Goal: Task Accomplishment & Management: Manage account settings

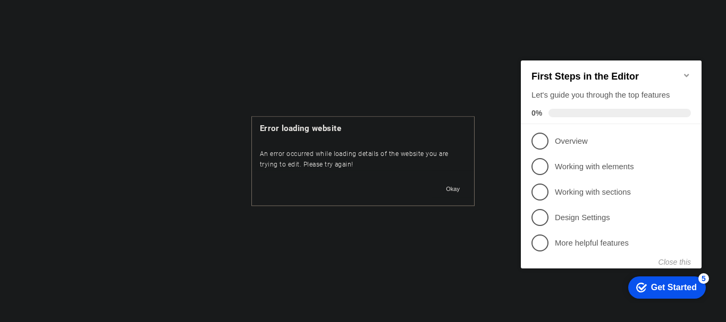
click at [444, 183] on button "Okay" at bounding box center [452, 189] width 27 height 16
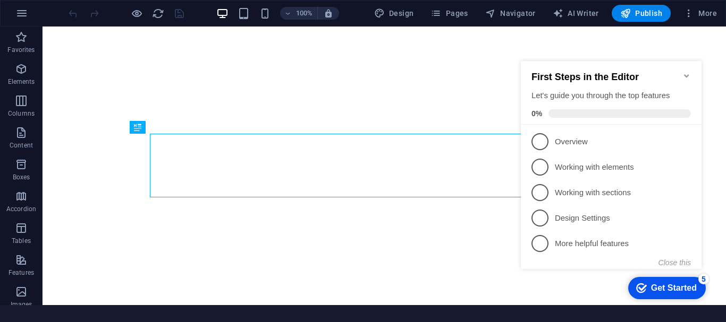
click at [686, 72] on icon "Minimize checklist" at bounding box center [686, 76] width 8 height 8
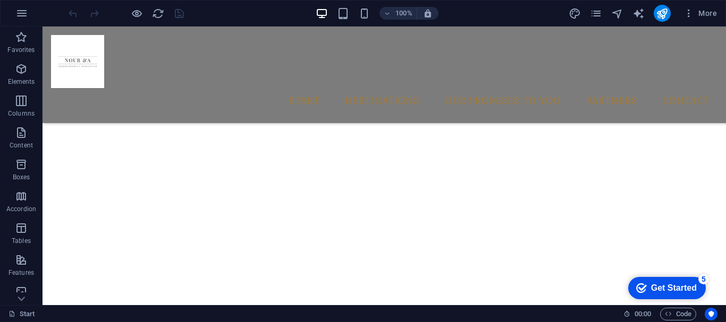
scroll to position [1161, 0]
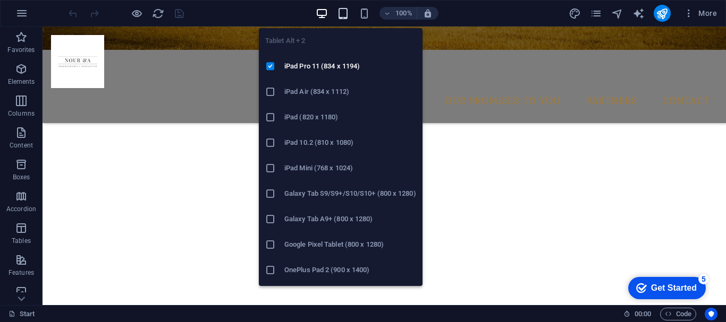
click at [347, 17] on icon "button" at bounding box center [343, 13] width 12 height 12
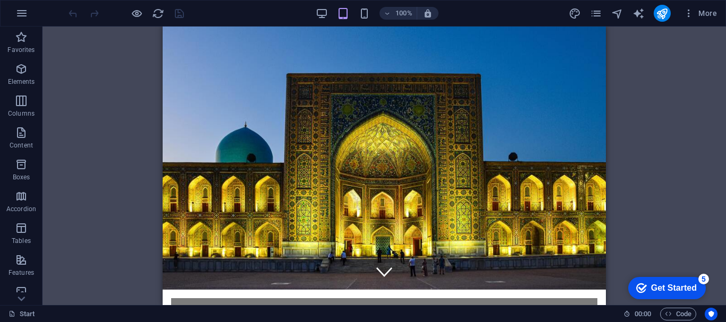
scroll to position [0, 0]
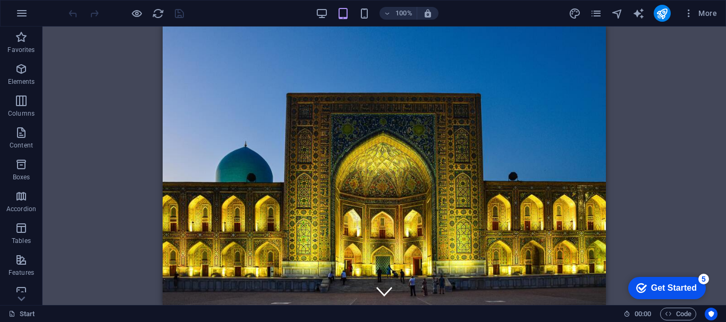
drag, startPoint x: 600, startPoint y: 141, endPoint x: 727, endPoint y: 41, distance: 161.9
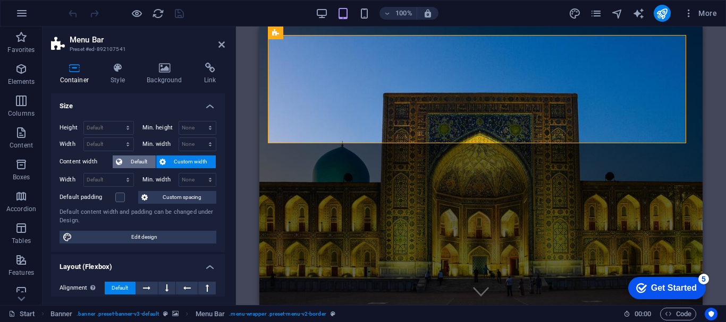
click at [128, 160] on span "Default" at bounding box center [138, 162] width 27 height 13
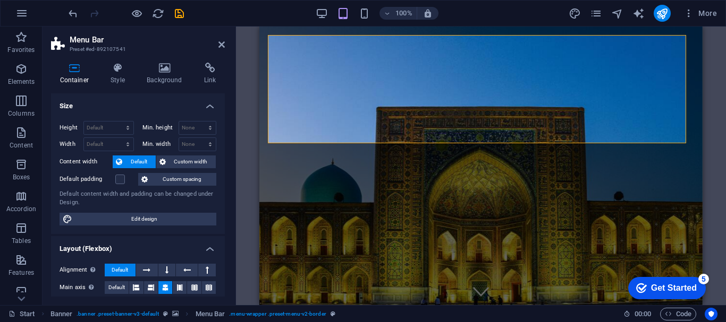
click at [222, 112] on h4 "Size" at bounding box center [138, 102] width 174 height 19
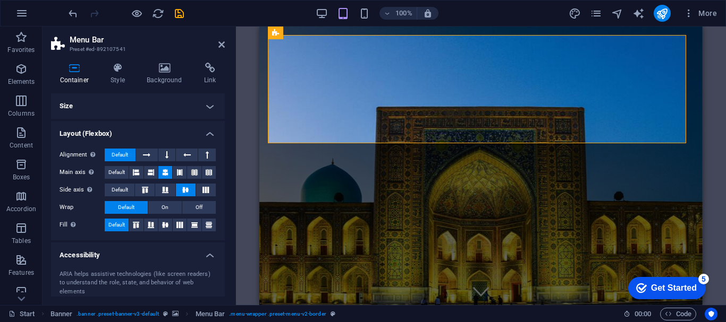
click at [330, 12] on div "100%" at bounding box center [377, 13] width 123 height 17
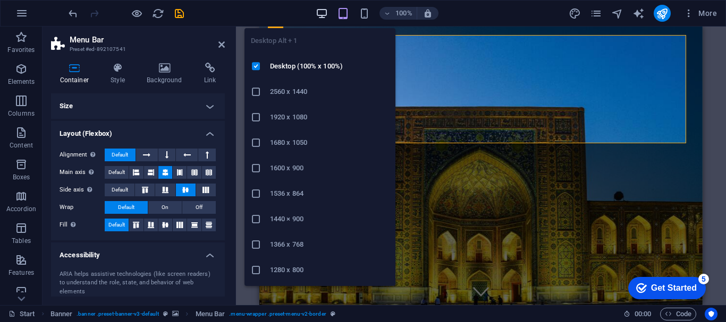
click at [323, 12] on icon "button" at bounding box center [322, 13] width 12 height 12
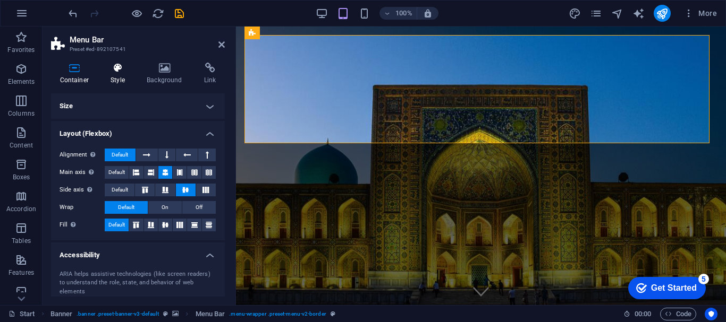
click at [113, 67] on icon at bounding box center [118, 68] width 32 height 11
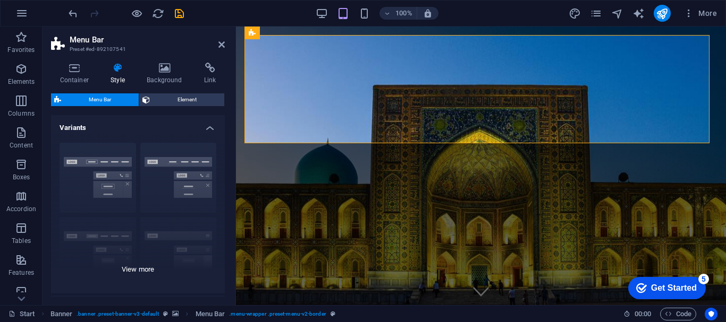
click at [83, 182] on div "Border Centered Default Fixed Loki Trigger Wide XXL" at bounding box center [138, 213] width 174 height 159
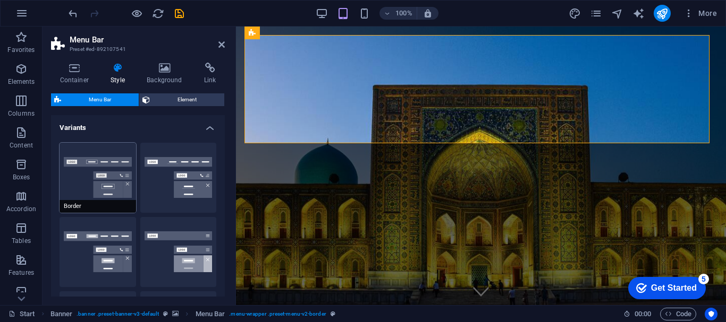
click at [82, 182] on button "Border" at bounding box center [97, 178] width 76 height 70
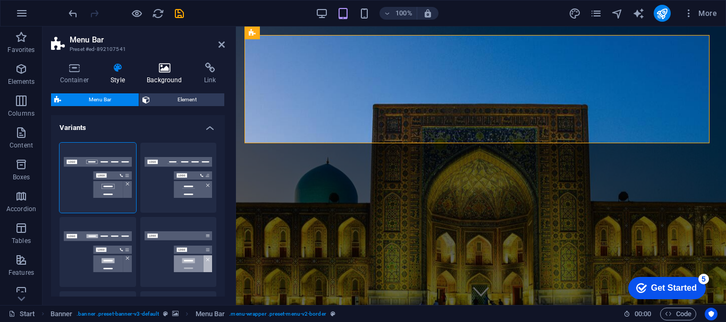
click at [166, 80] on h4 "Background" at bounding box center [166, 74] width 57 height 22
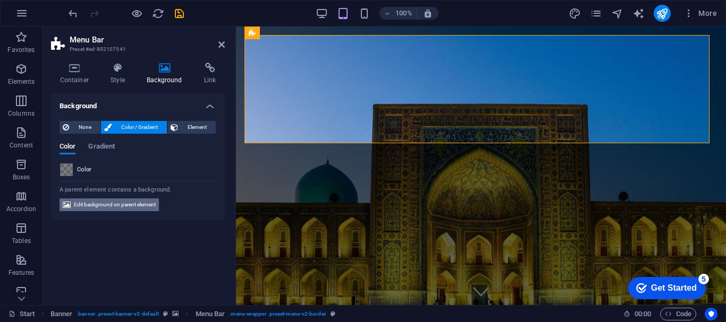
click at [140, 202] on span "Edit background on parent element" at bounding box center [115, 205] width 82 height 13
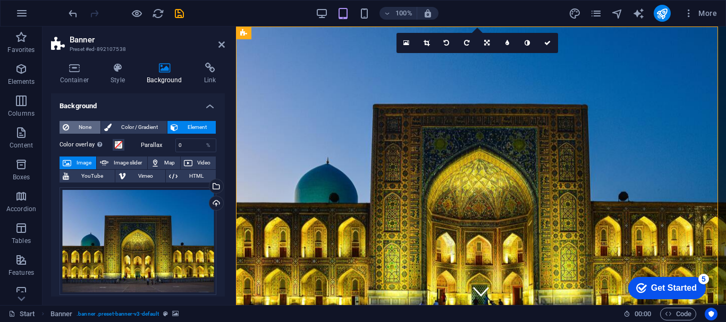
click at [82, 130] on span "None" at bounding box center [84, 127] width 25 height 13
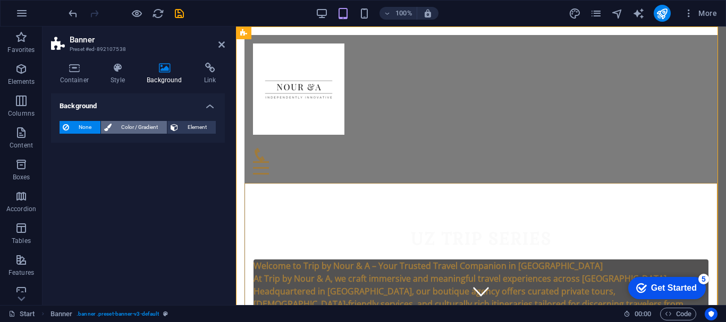
click at [135, 127] on span "Color / Gradient" at bounding box center [139, 127] width 49 height 13
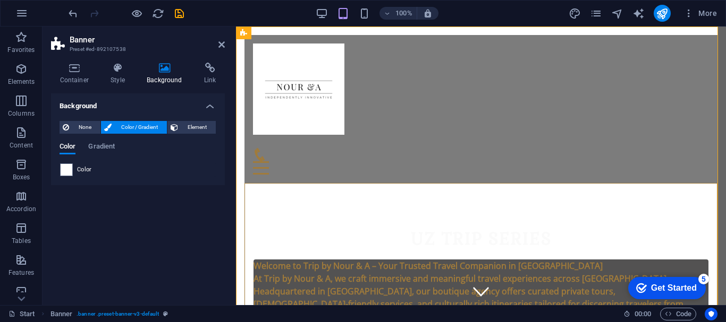
click at [187, 119] on div "None Color / Gradient Element Stretch background to full-width Color overlay Pl…" at bounding box center [138, 149] width 174 height 73
click at [187, 122] on span "Element" at bounding box center [196, 127] width 31 height 13
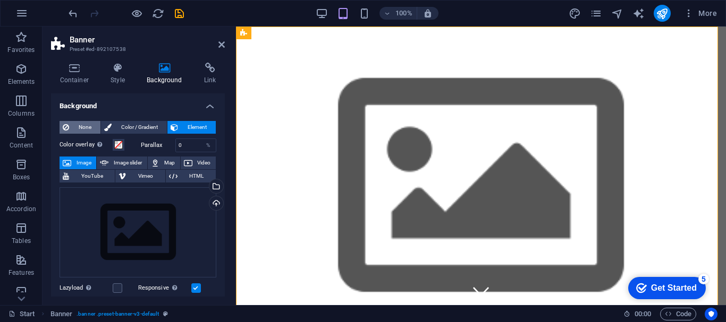
click at [92, 130] on span "None" at bounding box center [84, 127] width 25 height 13
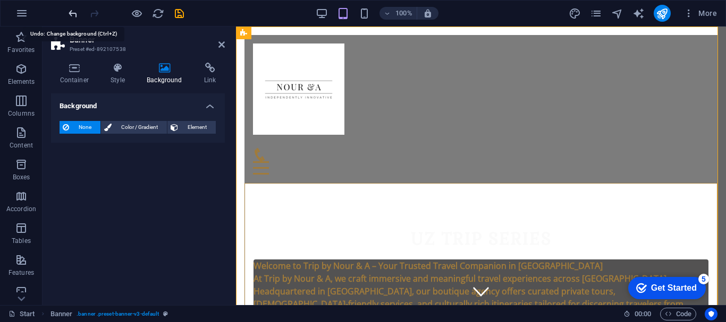
click at [73, 15] on icon "undo" at bounding box center [73, 13] width 12 height 12
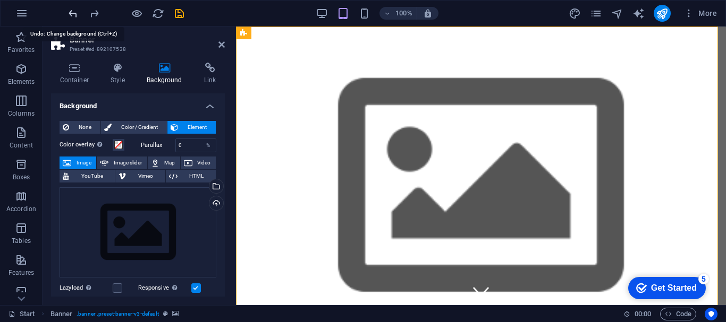
click at [73, 15] on icon "undo" at bounding box center [73, 13] width 12 height 12
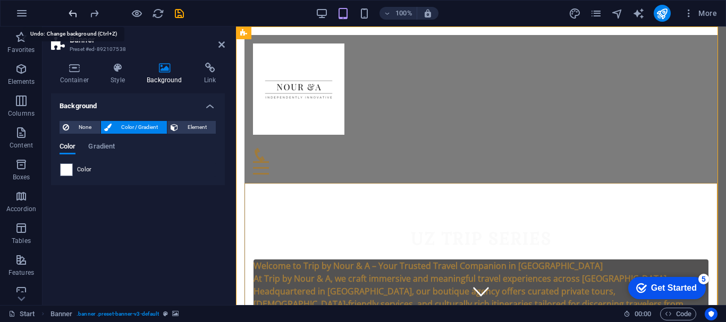
click at [73, 15] on icon "undo" at bounding box center [73, 13] width 12 height 12
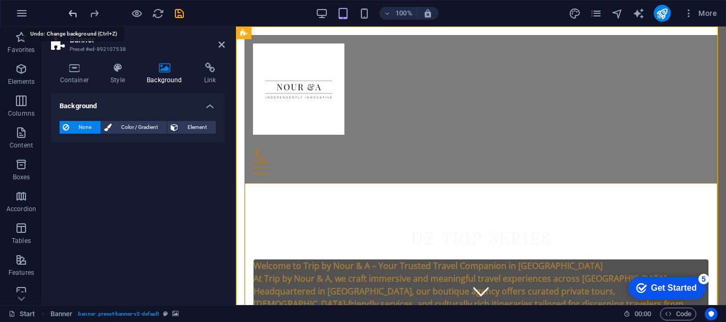
click at [73, 15] on icon "undo" at bounding box center [73, 13] width 12 height 12
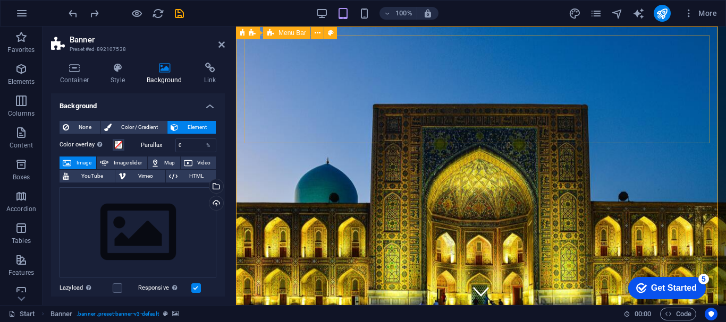
click at [290, 36] on span "Menu Bar" at bounding box center [292, 33] width 28 height 6
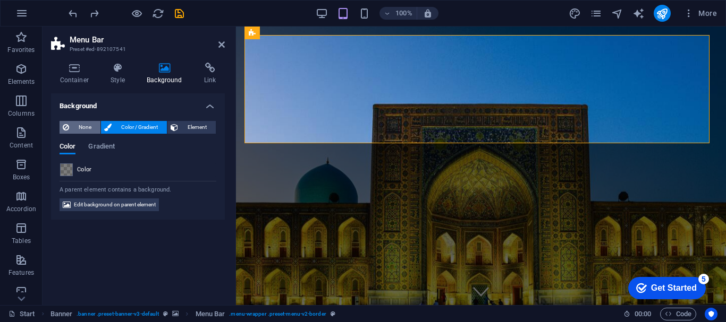
click at [89, 125] on span "None" at bounding box center [84, 127] width 25 height 13
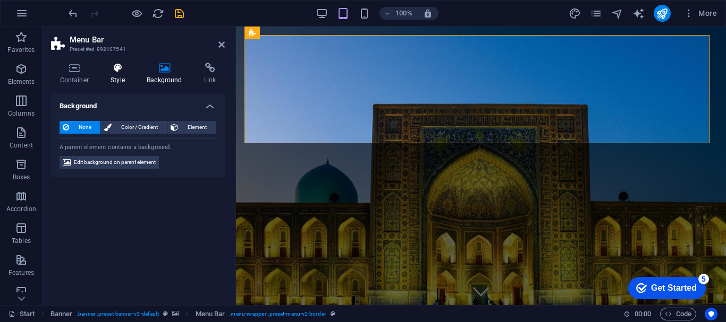
click at [121, 75] on h4 "Style" at bounding box center [120, 74] width 36 height 22
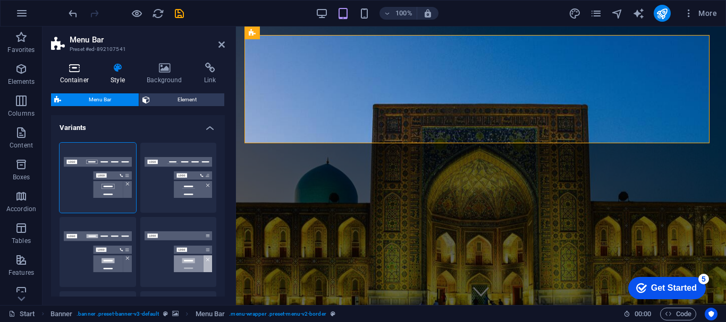
click at [79, 70] on icon at bounding box center [74, 68] width 47 height 11
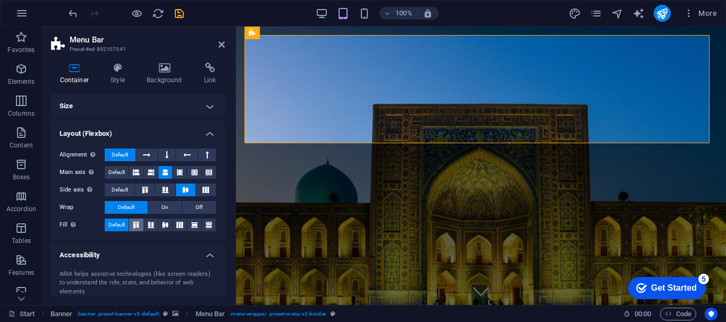
click at [139, 225] on icon at bounding box center [136, 225] width 13 height 6
click at [149, 224] on icon at bounding box center [150, 225] width 13 height 6
click at [163, 221] on button at bounding box center [165, 225] width 14 height 13
click at [122, 224] on span "Default" at bounding box center [116, 225] width 16 height 13
click at [147, 192] on icon at bounding box center [145, 190] width 13 height 6
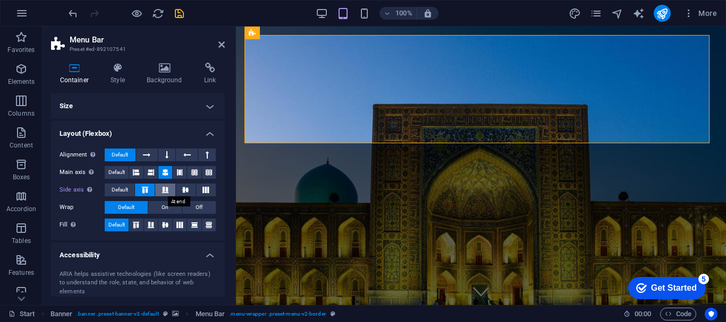
click at [161, 191] on icon at bounding box center [165, 190] width 13 height 6
click at [180, 190] on icon at bounding box center [185, 190] width 13 height 6
click at [204, 193] on button at bounding box center [206, 190] width 20 height 13
click at [182, 191] on icon at bounding box center [185, 190] width 13 height 6
click at [168, 192] on icon at bounding box center [165, 190] width 13 height 6
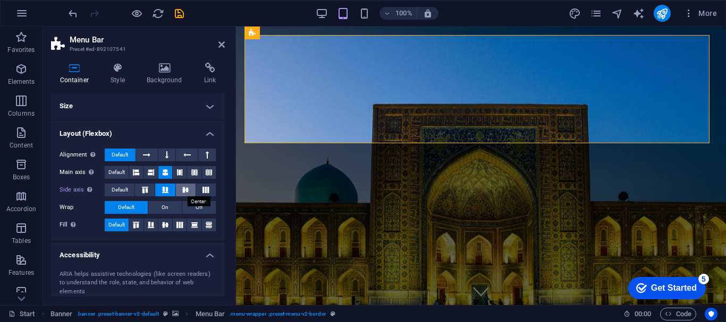
click at [181, 190] on icon at bounding box center [185, 190] width 13 height 6
click at [153, 175] on icon at bounding box center [151, 172] width 6 height 13
click at [160, 173] on button at bounding box center [165, 172] width 14 height 13
click at [176, 172] on icon at bounding box center [179, 172] width 6 height 13
click at [165, 173] on icon at bounding box center [165, 172] width 6 height 13
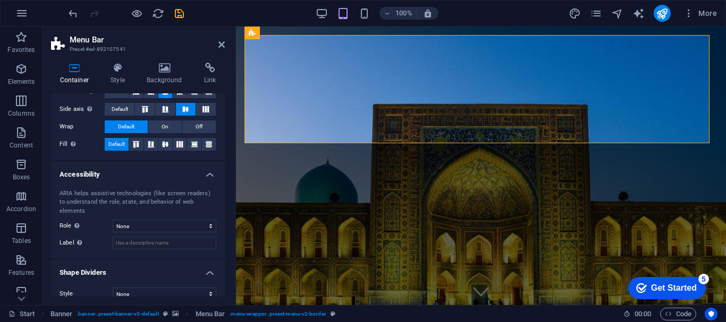
scroll to position [84, 0]
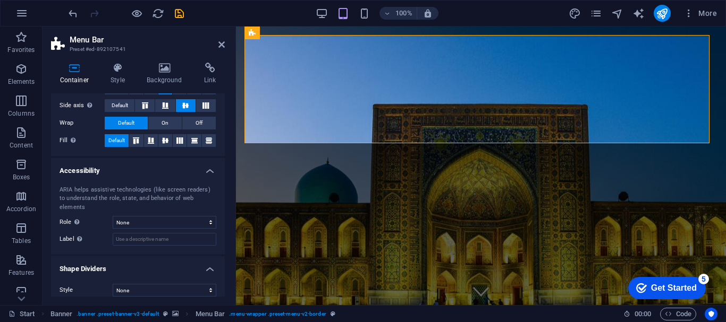
click at [207, 171] on h4 "Accessibility" at bounding box center [138, 167] width 174 height 19
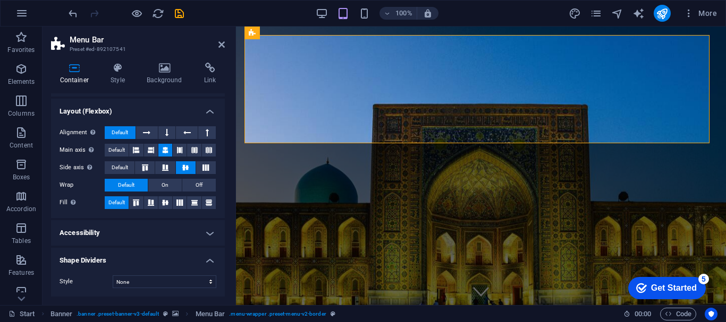
scroll to position [22, 0]
click at [209, 234] on h4 "Accessibility" at bounding box center [138, 232] width 174 height 25
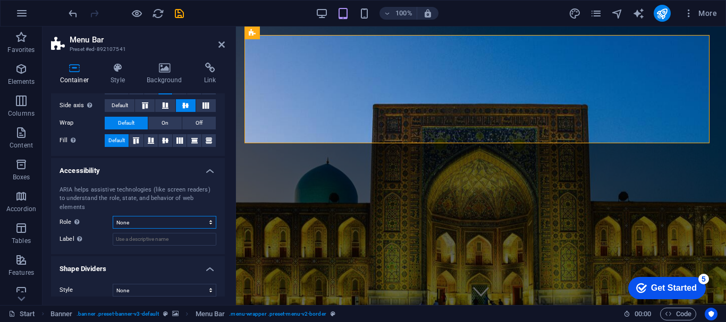
click at [210, 216] on select "None Alert Article Banner Comment Complementary Dialog Footer Header Marquee Pr…" at bounding box center [165, 222] width 104 height 13
click at [208, 217] on select "None Alert Article Banner Comment Complementary Dialog Footer Header Marquee Pr…" at bounding box center [165, 222] width 104 height 13
click at [208, 284] on select "None Triangle Square Diagonal Polygon 1 Polygon 2 Zigzag Multiple Zigzags Waves…" at bounding box center [165, 290] width 104 height 13
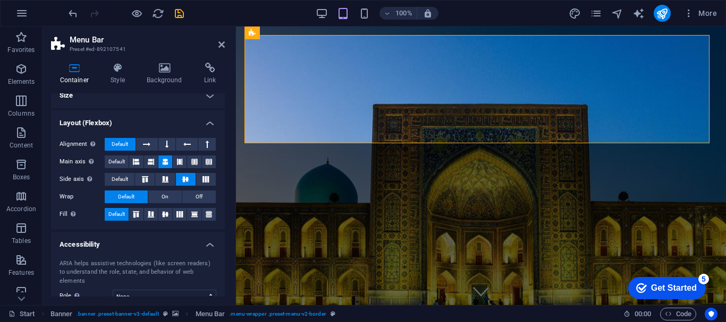
scroll to position [0, 0]
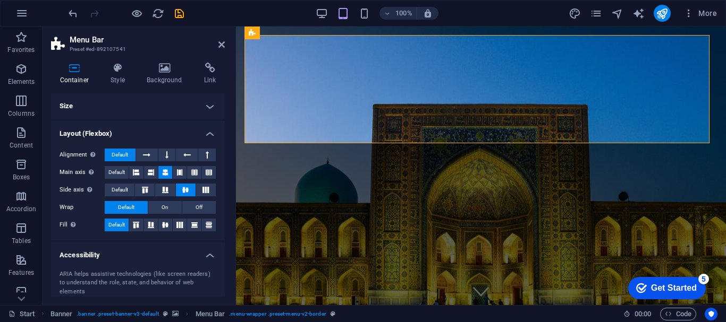
click at [192, 106] on h4 "Size" at bounding box center [138, 105] width 174 height 25
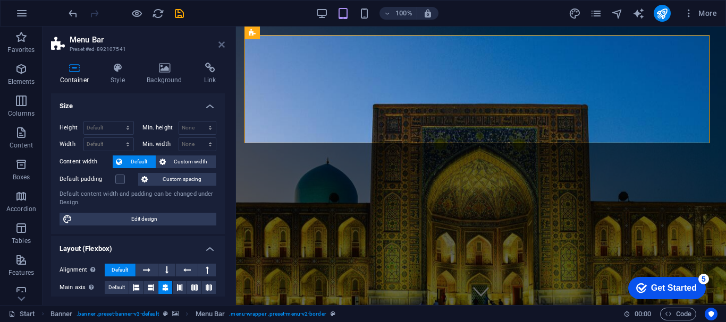
click at [222, 46] on icon at bounding box center [221, 44] width 6 height 8
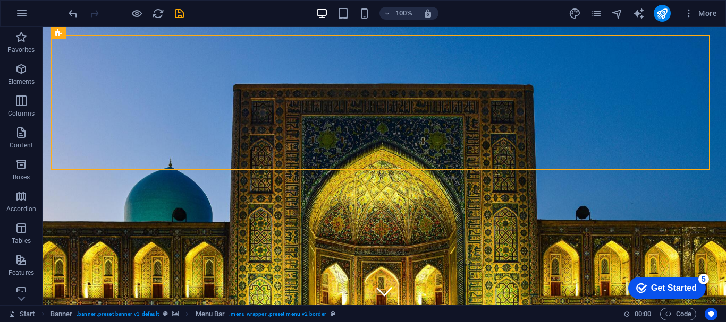
click at [343, 20] on div "100%" at bounding box center [377, 13] width 123 height 17
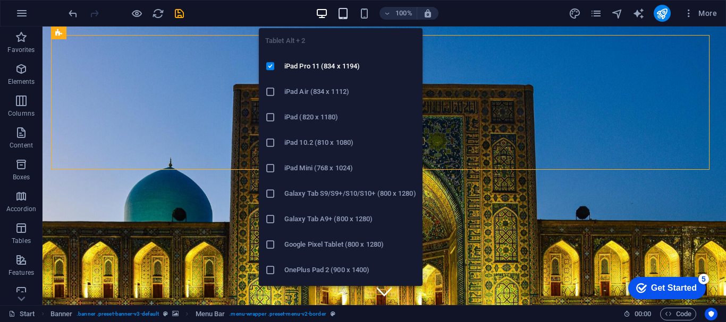
click at [343, 15] on icon "button" at bounding box center [343, 13] width 12 height 12
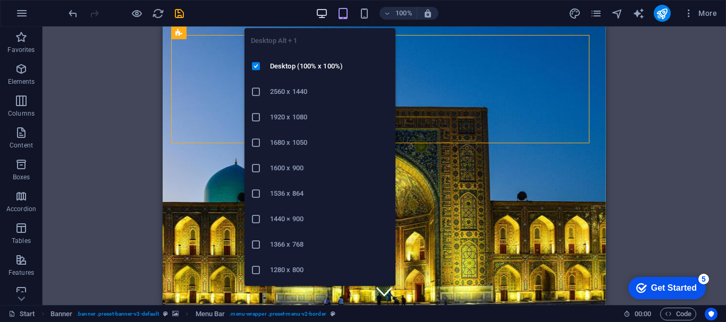
click at [322, 11] on icon "button" at bounding box center [322, 13] width 12 height 12
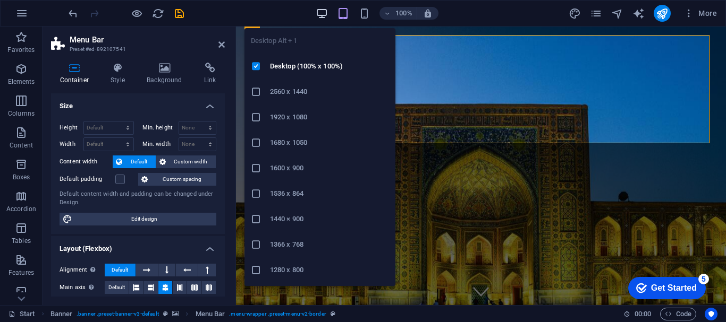
click at [321, 7] on icon "button" at bounding box center [322, 13] width 12 height 12
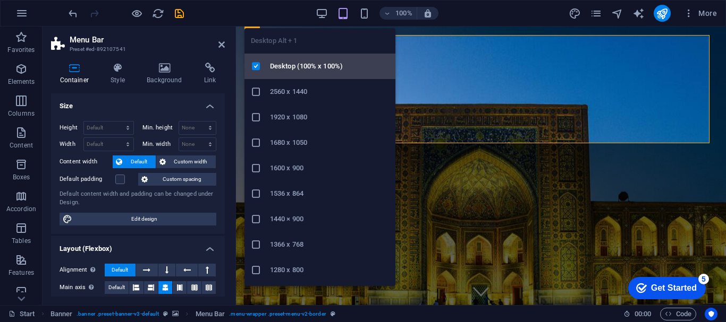
click at [314, 65] on h6 "Desktop (100% x 100%)" at bounding box center [329, 66] width 119 height 13
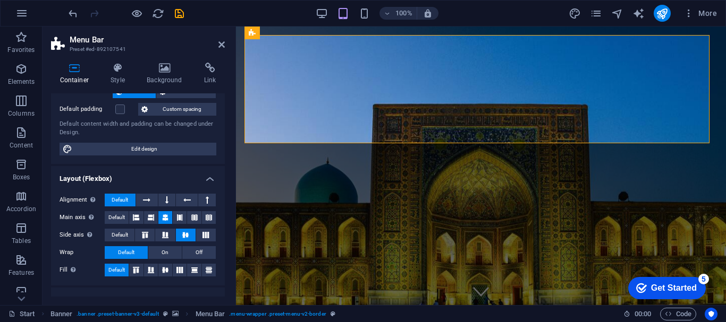
scroll to position [103, 0]
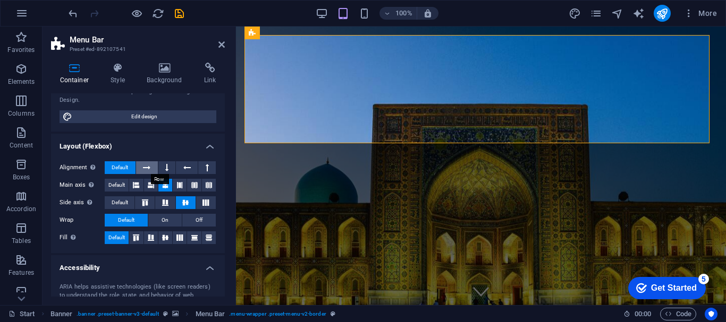
click at [145, 168] on icon at bounding box center [146, 167] width 7 height 13
click at [130, 168] on button "Default" at bounding box center [120, 167] width 31 height 13
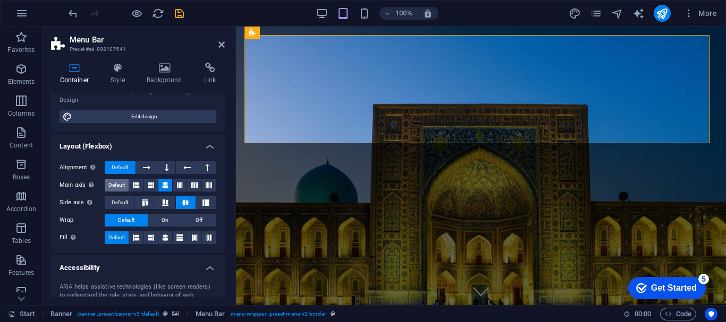
click at [117, 183] on span "Default" at bounding box center [116, 185] width 16 height 13
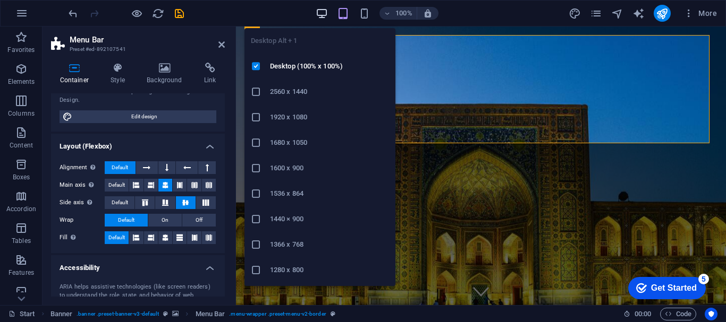
click at [325, 13] on icon "button" at bounding box center [322, 13] width 12 height 12
click at [322, 14] on icon "button" at bounding box center [322, 13] width 12 height 12
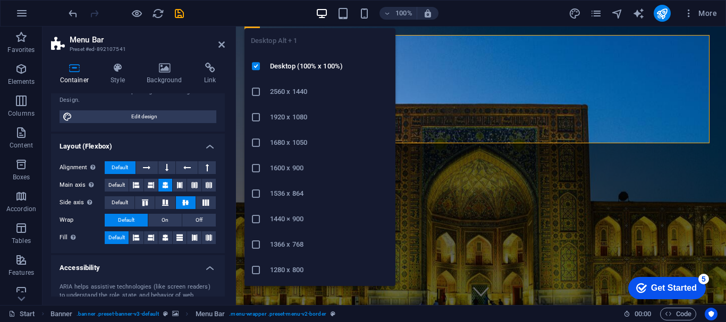
click at [322, 14] on icon "button" at bounding box center [322, 13] width 12 height 12
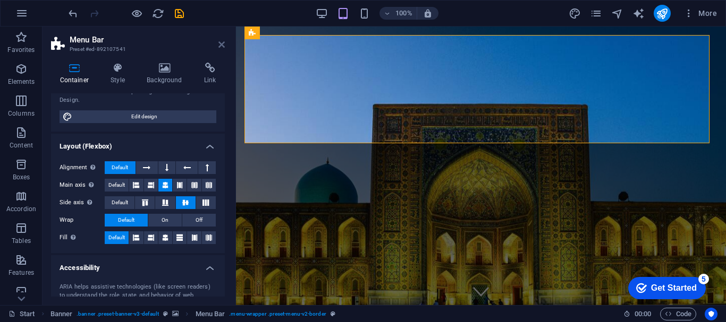
click at [223, 47] on icon at bounding box center [221, 44] width 6 height 8
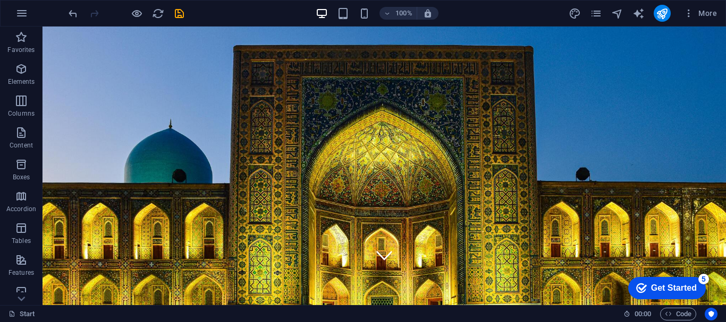
scroll to position [0, 0]
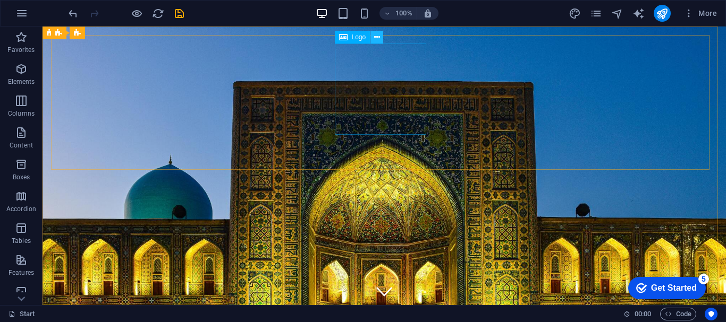
click at [379, 37] on icon at bounding box center [377, 37] width 6 height 11
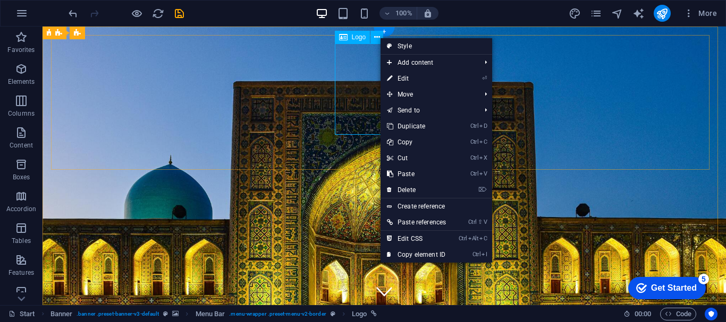
select select "px"
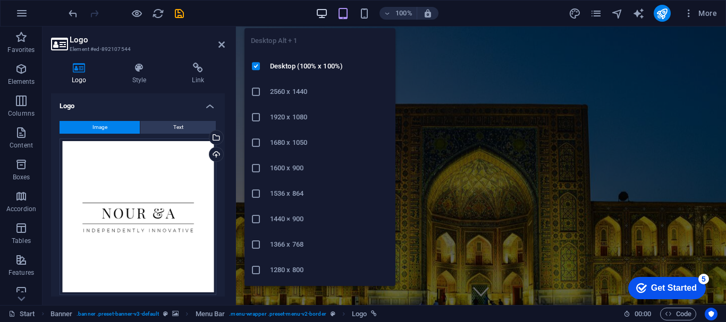
click at [325, 12] on icon "button" at bounding box center [322, 13] width 12 height 12
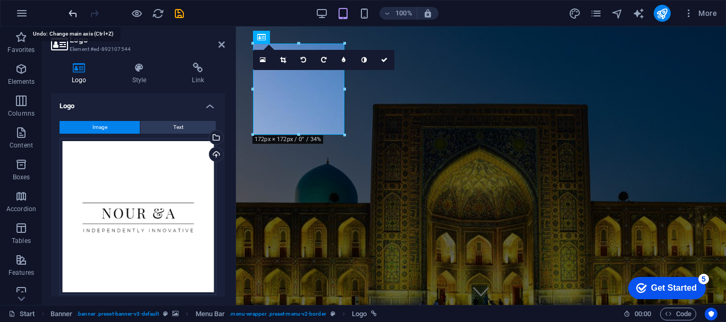
click at [73, 18] on icon "undo" at bounding box center [73, 13] width 12 height 12
click at [218, 44] on icon at bounding box center [221, 44] width 6 height 8
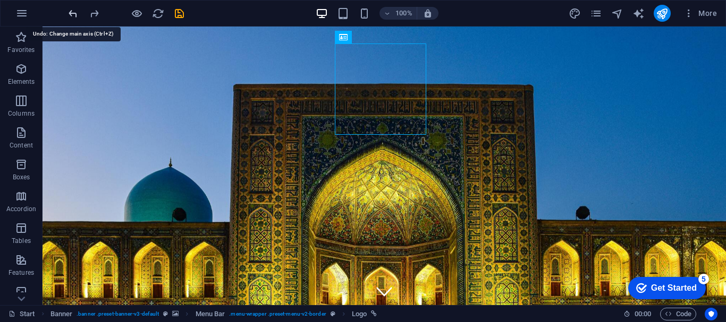
click at [72, 14] on icon "undo" at bounding box center [73, 13] width 12 height 12
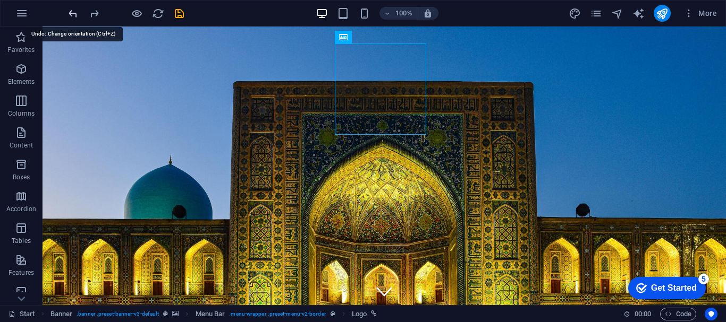
click at [72, 14] on icon "undo" at bounding box center [73, 13] width 12 height 12
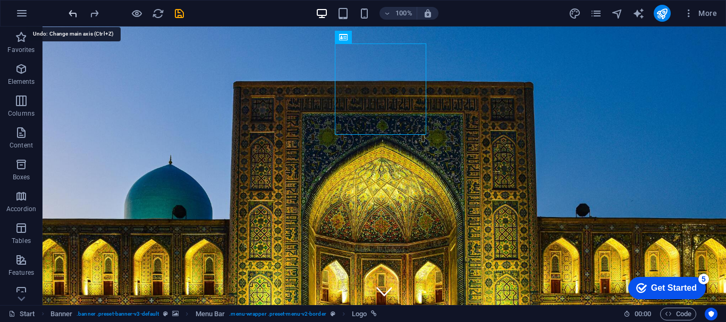
click at [72, 14] on icon "undo" at bounding box center [73, 13] width 12 height 12
click at [72, 12] on icon "undo" at bounding box center [73, 13] width 12 height 12
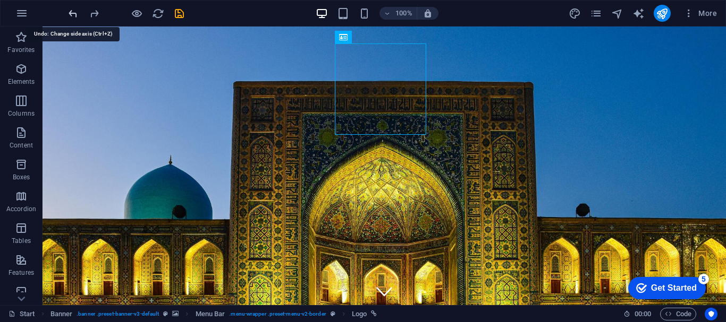
click at [72, 12] on icon "undo" at bounding box center [73, 13] width 12 height 12
click at [72, 13] on icon "undo" at bounding box center [73, 13] width 12 height 12
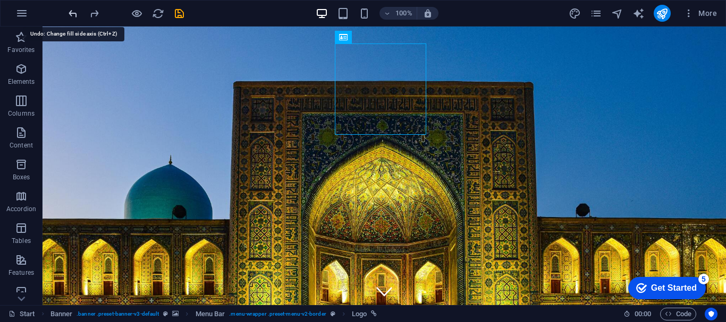
click at [72, 13] on icon "undo" at bounding box center [73, 13] width 12 height 12
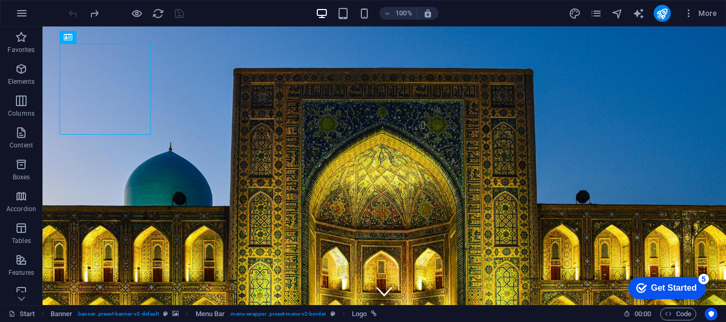
click at [72, 13] on div at bounding box center [125, 13] width 119 height 17
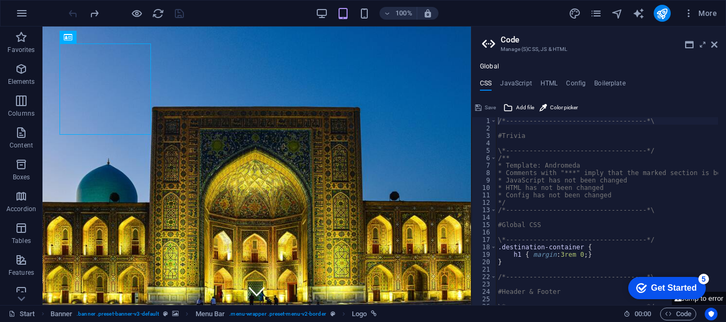
click at [72, 13] on div at bounding box center [125, 13] width 119 height 17
click at [715, 45] on icon at bounding box center [714, 44] width 6 height 8
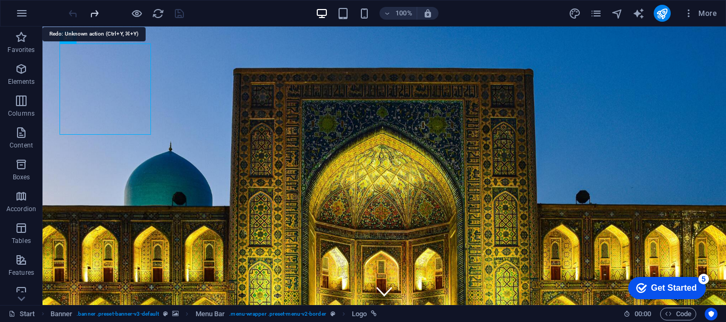
click at [95, 19] on icon "redo" at bounding box center [94, 13] width 12 height 12
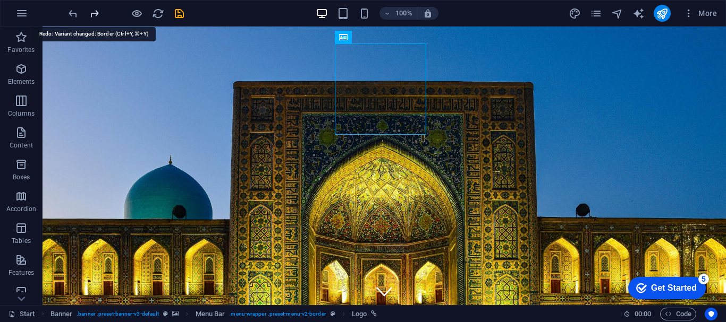
click at [95, 19] on icon "redo" at bounding box center [94, 13] width 12 height 12
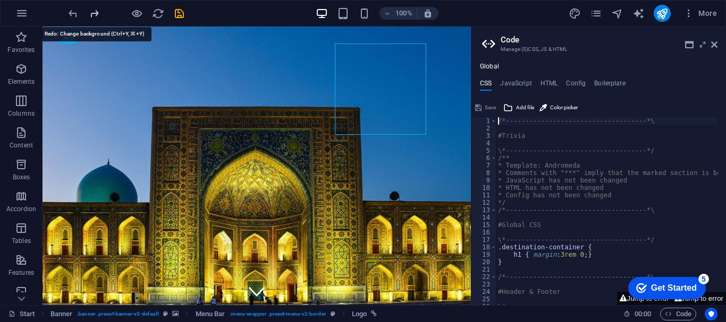
click at [93, 13] on icon "redo" at bounding box center [94, 13] width 12 height 12
click at [94, 17] on icon "redo" at bounding box center [94, 13] width 12 height 12
drag, startPoint x: 713, startPoint y: 42, endPoint x: 671, endPoint y: 16, distance: 49.8
click at [713, 42] on icon at bounding box center [714, 44] width 6 height 8
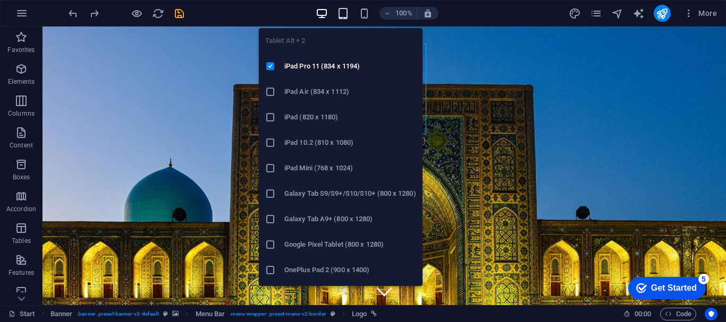
click at [348, 15] on icon "button" at bounding box center [343, 13] width 12 height 12
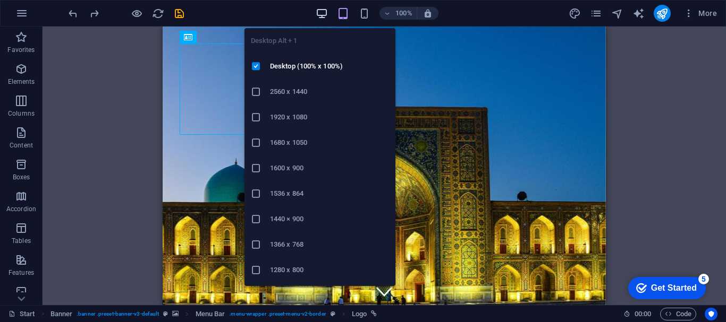
click at [321, 13] on icon "button" at bounding box center [322, 13] width 12 height 12
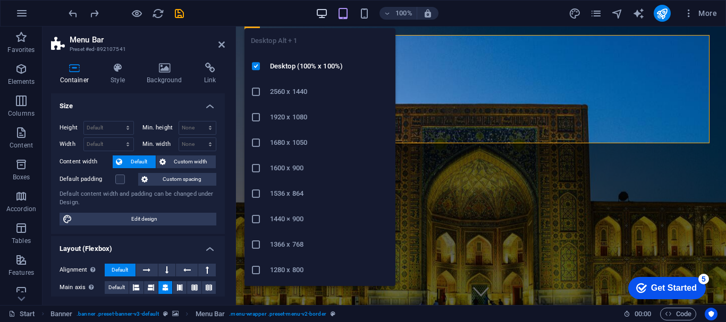
click at [322, 15] on icon "button" at bounding box center [322, 13] width 12 height 12
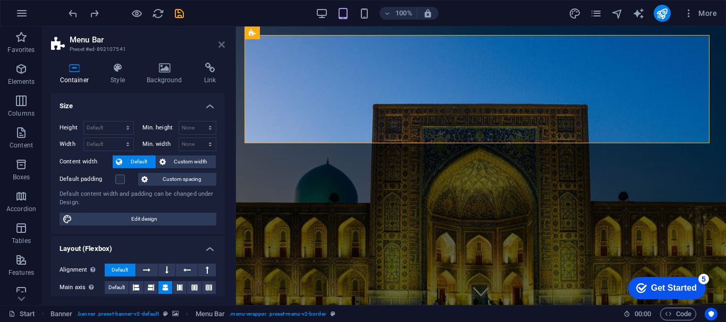
click at [220, 43] on icon at bounding box center [221, 44] width 6 height 8
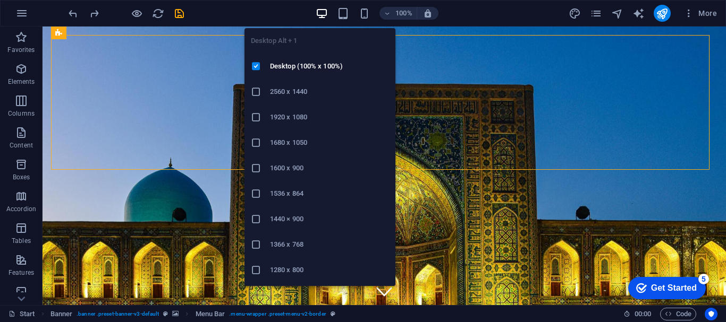
click at [322, 14] on icon "button" at bounding box center [322, 13] width 12 height 12
click at [321, 12] on icon "button" at bounding box center [322, 13] width 12 height 12
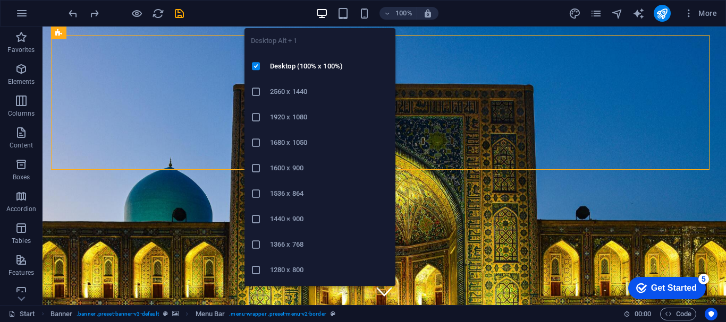
click at [321, 12] on icon "button" at bounding box center [322, 13] width 12 height 12
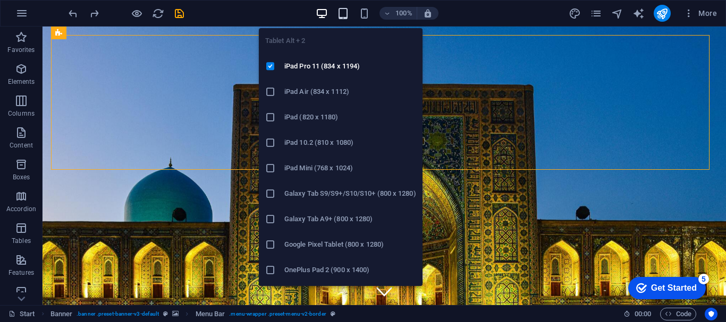
click at [344, 12] on icon "button" at bounding box center [343, 13] width 12 height 12
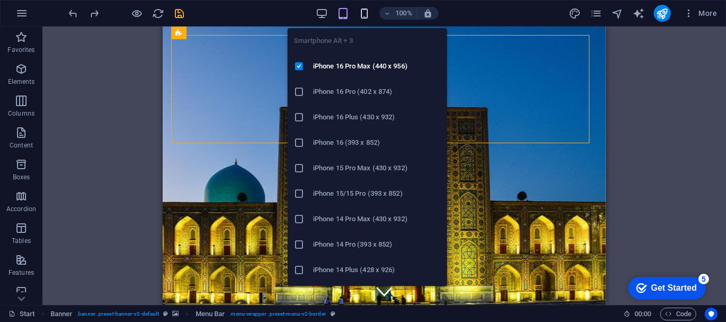
click at [361, 10] on icon "button" at bounding box center [364, 13] width 12 height 12
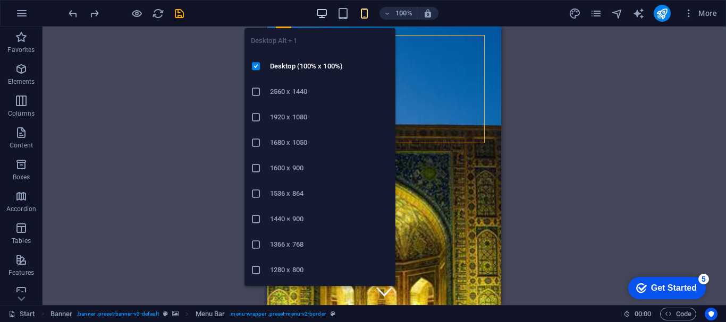
click at [320, 12] on icon "button" at bounding box center [322, 13] width 12 height 12
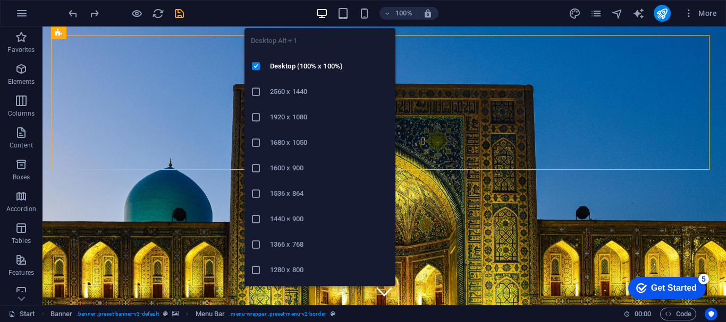
click at [320, 12] on icon "button" at bounding box center [322, 13] width 12 height 12
click at [319, 12] on icon "button" at bounding box center [322, 13] width 12 height 12
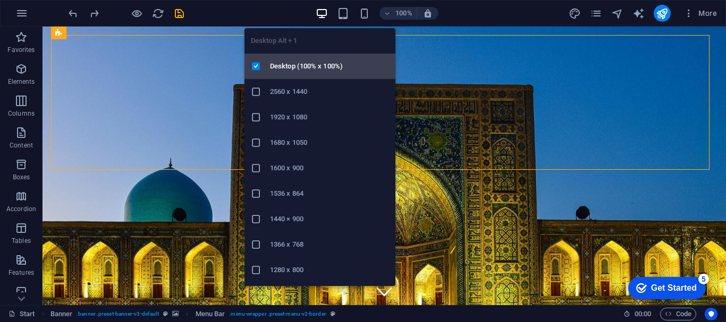
click at [290, 62] on h6 "Desktop (100% x 100%)" at bounding box center [329, 66] width 119 height 13
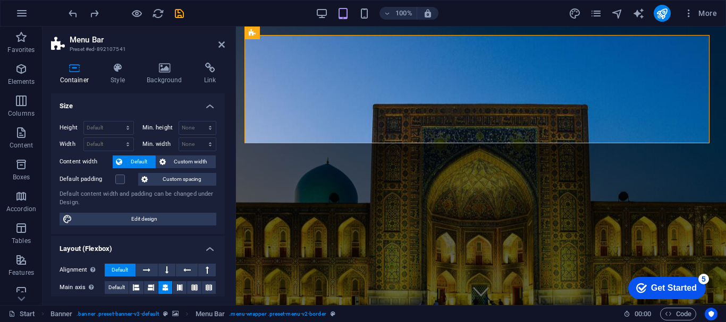
drag, startPoint x: 222, startPoint y: 169, endPoint x: 215, endPoint y: 198, distance: 29.0
click at [215, 197] on div "Height Default px rem % vh vw Min. height None px rem % vh vw Width Default px …" at bounding box center [138, 174] width 174 height 122
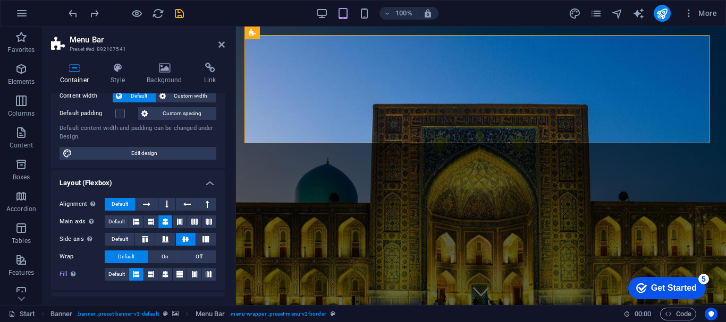
scroll to position [74, 0]
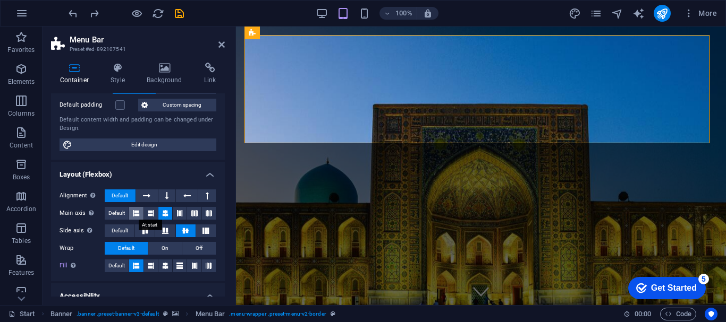
click at [131, 209] on button at bounding box center [136, 213] width 14 height 13
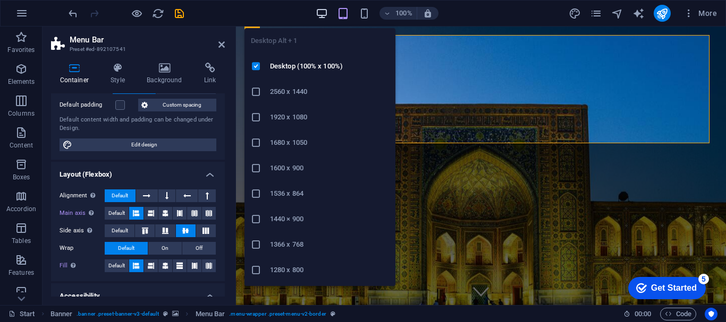
click at [326, 13] on icon "button" at bounding box center [322, 13] width 12 height 12
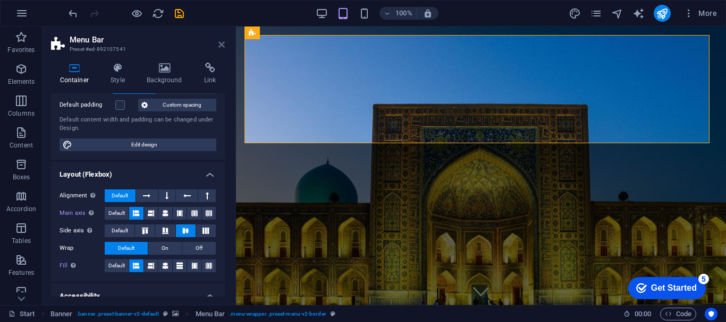
drag, startPoint x: 222, startPoint y: 46, endPoint x: 178, endPoint y: 17, distance: 52.6
click at [222, 46] on icon at bounding box center [221, 44] width 6 height 8
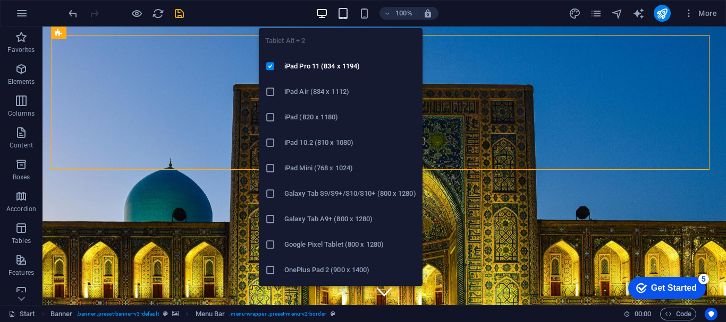
click at [342, 11] on icon "button" at bounding box center [343, 13] width 12 height 12
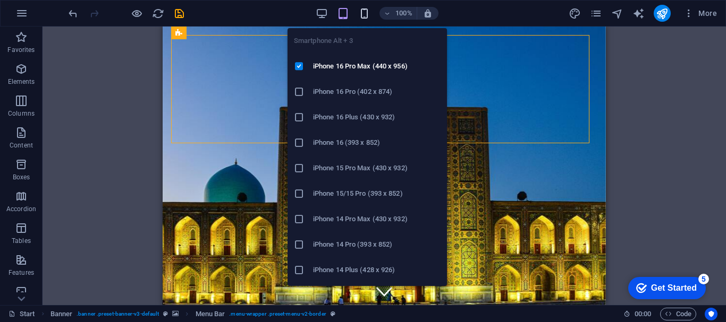
click at [364, 14] on icon "button" at bounding box center [364, 13] width 12 height 12
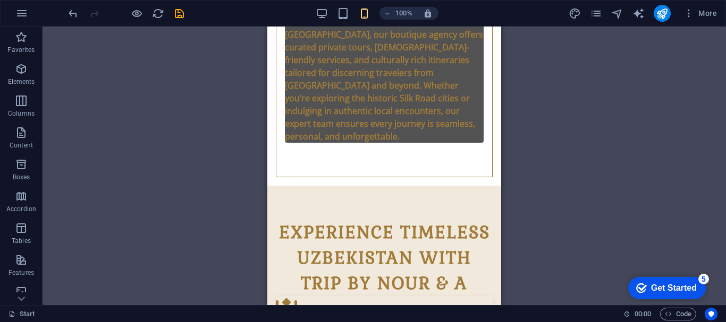
scroll to position [0, 0]
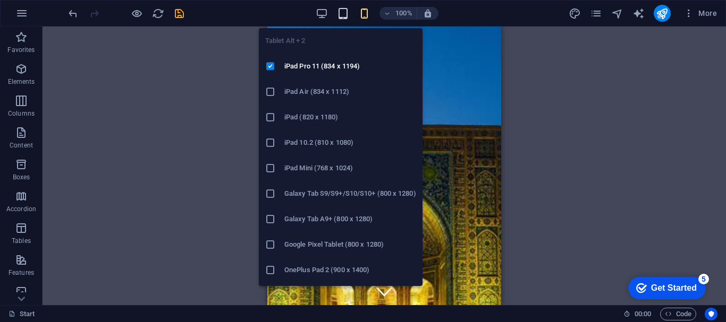
click at [345, 12] on icon "button" at bounding box center [343, 13] width 12 height 12
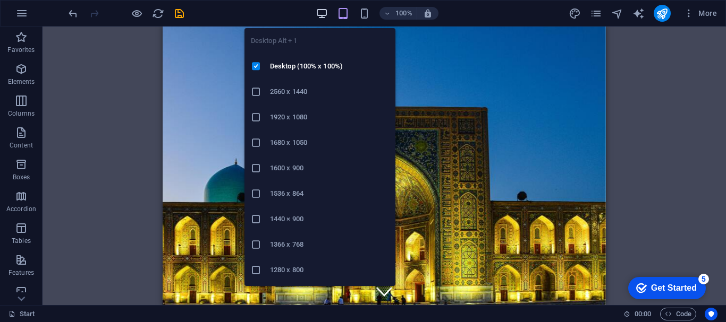
click at [328, 14] on icon "button" at bounding box center [322, 13] width 12 height 12
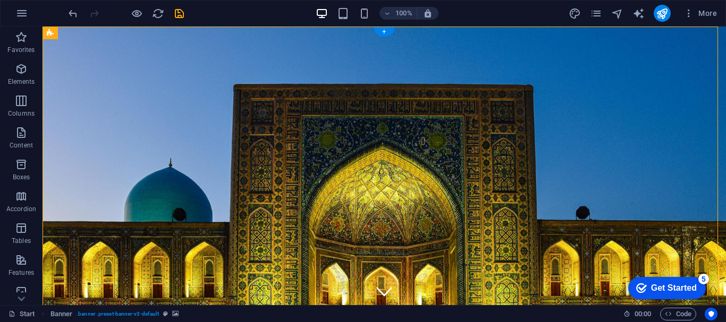
drag, startPoint x: 402, startPoint y: 81, endPoint x: 81, endPoint y: 74, distance: 320.4
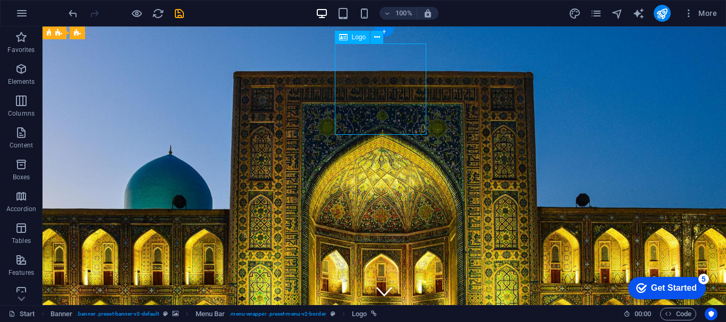
select select "px"
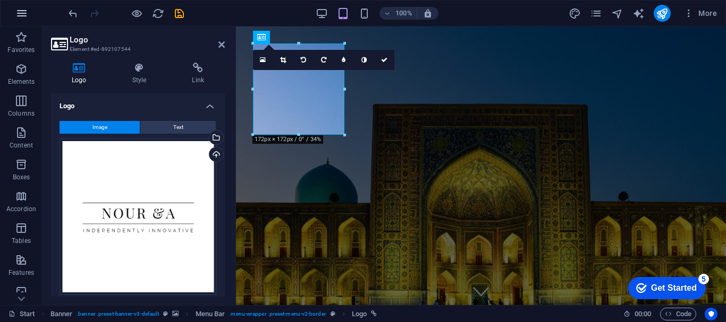
click at [24, 15] on icon "button" at bounding box center [21, 13] width 13 height 13
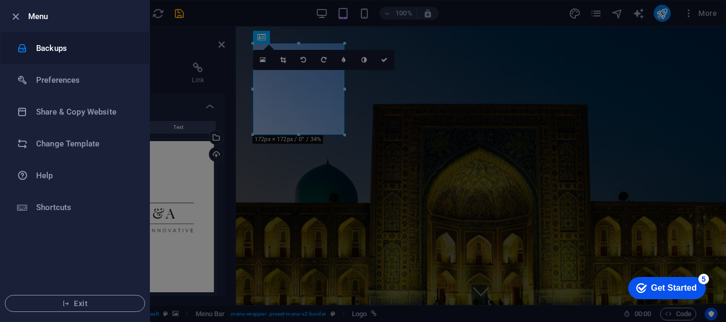
click at [67, 47] on h6 "Backups" at bounding box center [85, 48] width 98 height 13
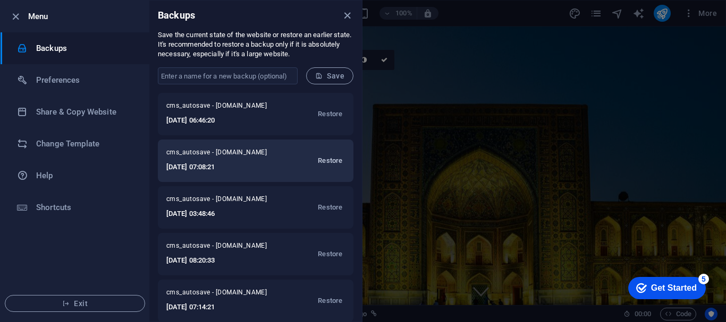
click at [329, 161] on span "Restore" at bounding box center [330, 161] width 24 height 13
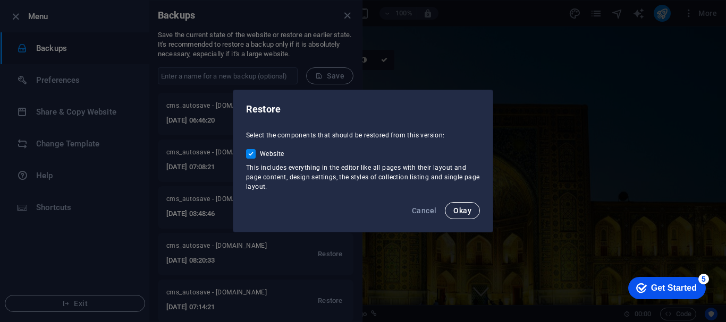
click at [455, 208] on span "Okay" at bounding box center [462, 211] width 18 height 8
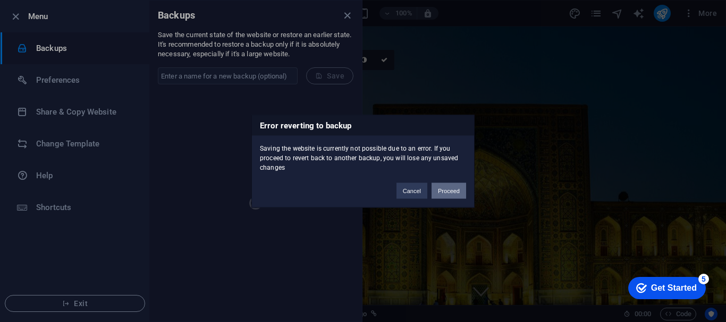
click at [450, 193] on button "Proceed" at bounding box center [448, 191] width 35 height 16
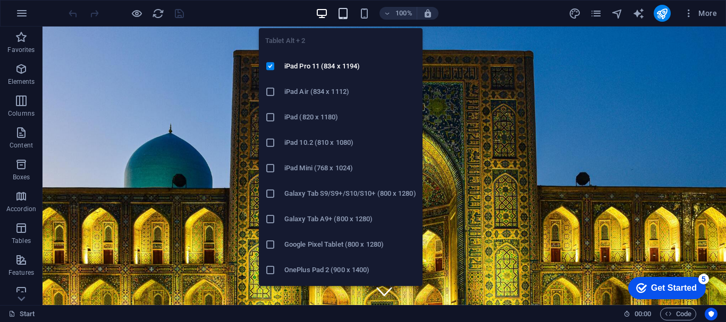
click at [343, 15] on icon "button" at bounding box center [343, 13] width 12 height 12
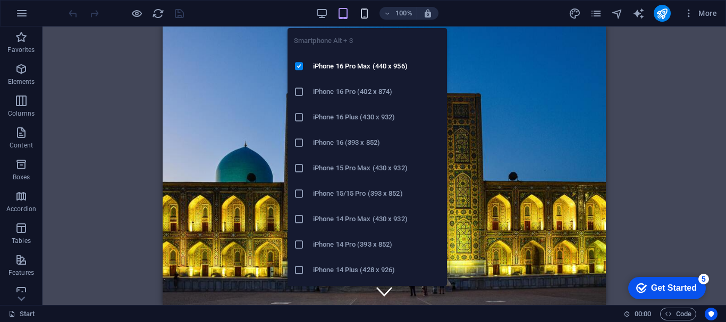
click at [362, 14] on icon "button" at bounding box center [364, 13] width 12 height 12
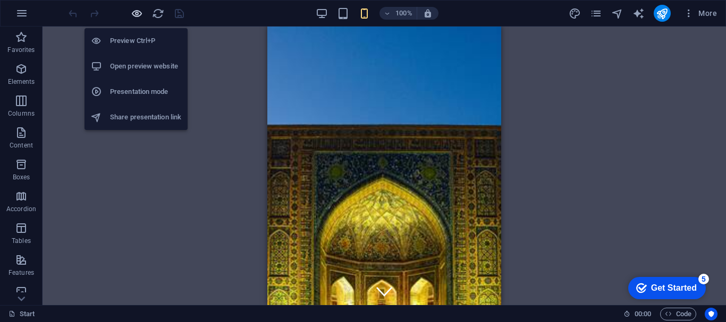
click at [134, 14] on icon "button" at bounding box center [137, 13] width 12 height 12
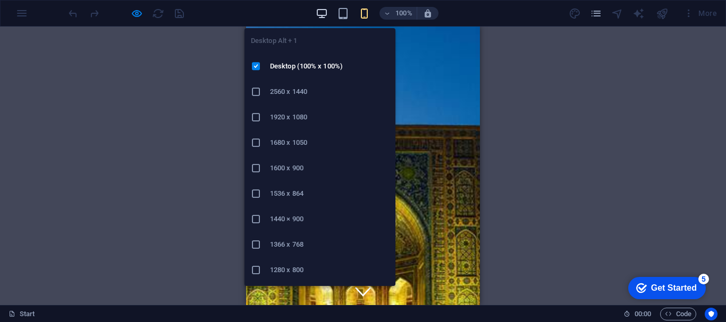
click at [318, 12] on icon "button" at bounding box center [322, 13] width 12 height 12
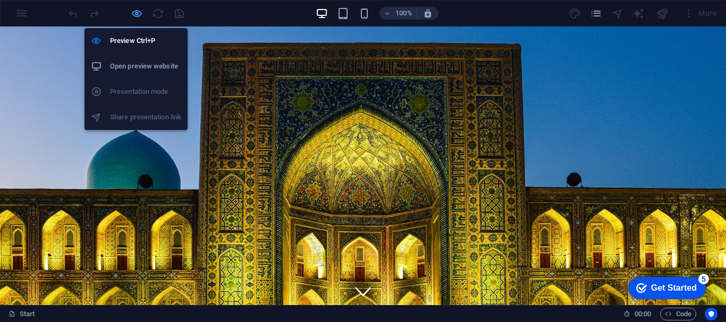
click at [132, 10] on icon "button" at bounding box center [137, 13] width 12 height 12
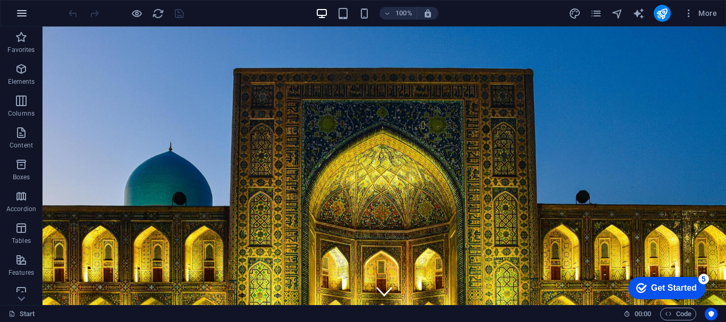
click at [27, 19] on icon "button" at bounding box center [21, 13] width 13 height 13
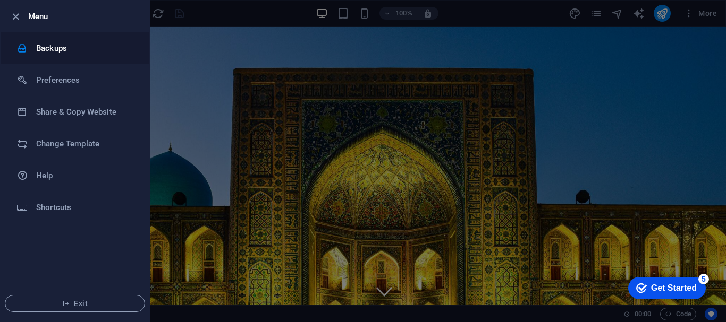
click at [40, 47] on h6 "Backups" at bounding box center [85, 48] width 98 height 13
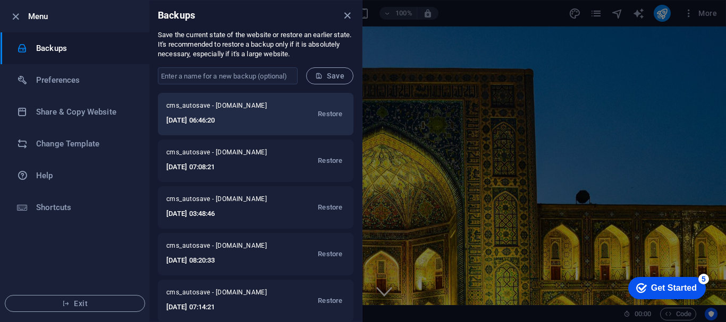
click at [260, 117] on h6 "2025-09-01 06:46:20" at bounding box center [223, 120] width 114 height 13
click at [333, 108] on span "Restore" at bounding box center [330, 114] width 24 height 13
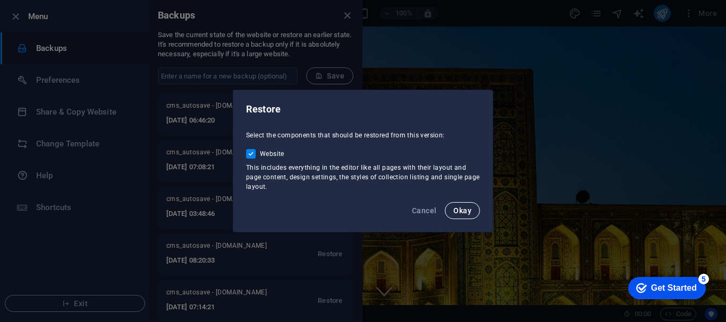
click at [470, 207] on span "Okay" at bounding box center [462, 211] width 18 height 8
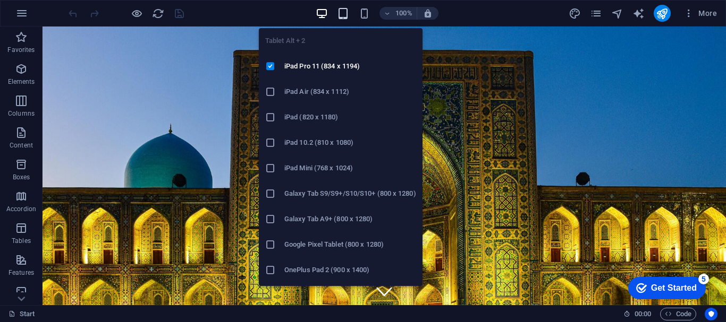
click at [340, 9] on icon "button" at bounding box center [343, 13] width 12 height 12
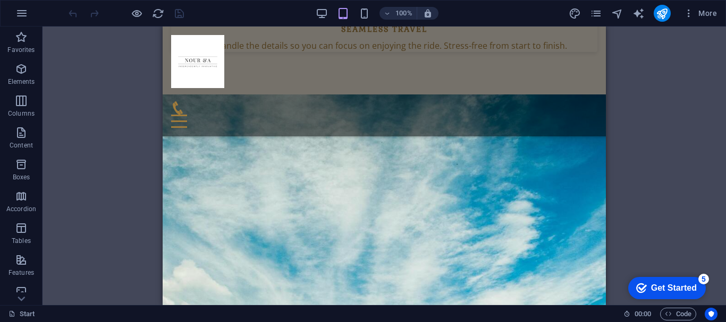
scroll to position [524, 0]
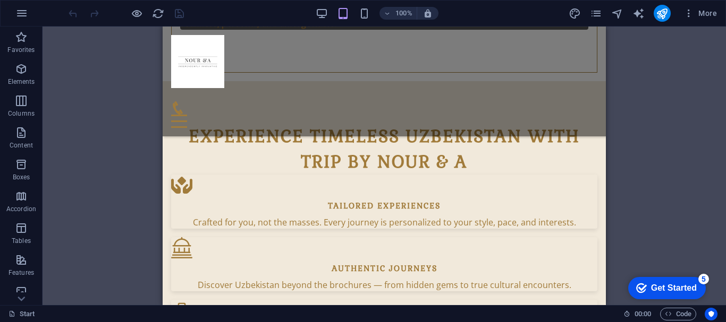
drag, startPoint x: 603, startPoint y: 50, endPoint x: 755, endPoint y: 29, distance: 153.3
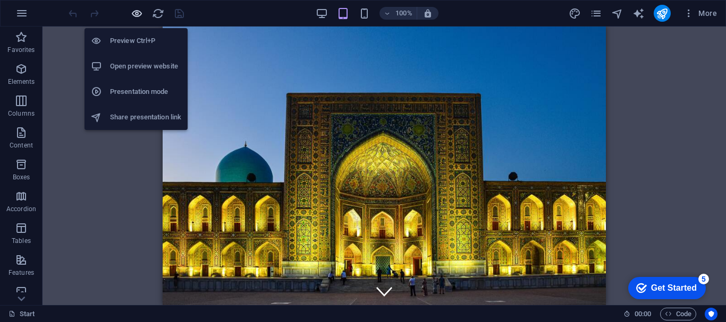
click at [136, 16] on icon "button" at bounding box center [137, 13] width 12 height 12
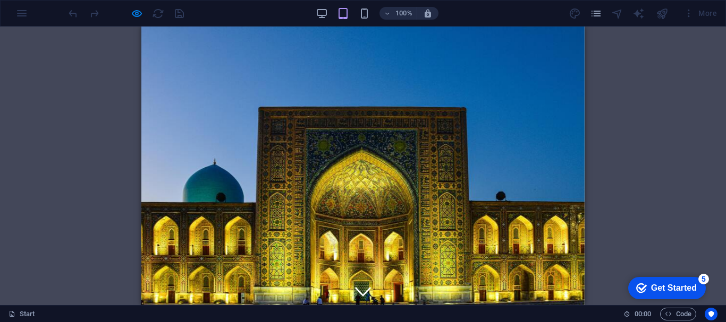
drag, startPoint x: 583, startPoint y: 44, endPoint x: 744, endPoint y: 40, distance: 161.0
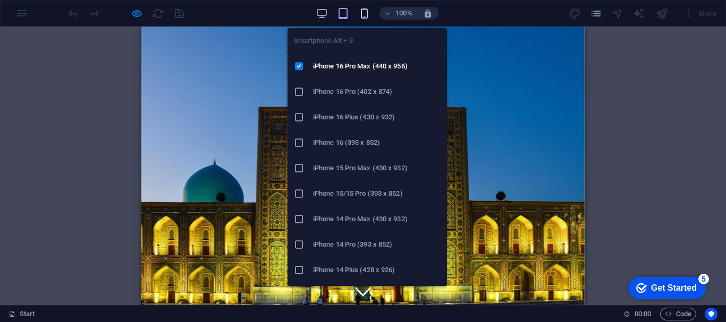
click at [363, 13] on icon "button" at bounding box center [364, 13] width 12 height 12
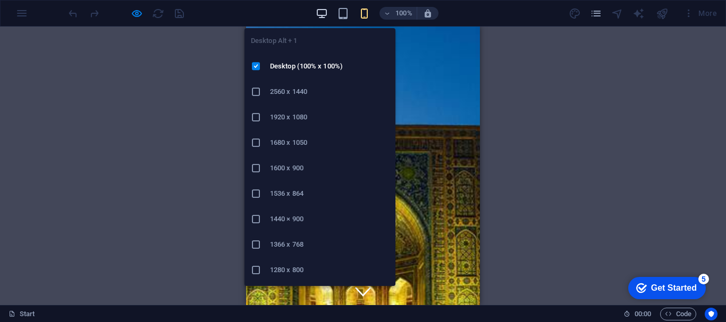
click at [316, 11] on icon "button" at bounding box center [322, 13] width 12 height 12
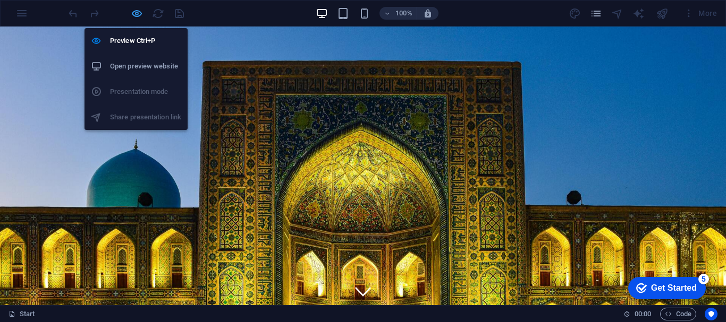
click at [134, 13] on icon "button" at bounding box center [137, 13] width 12 height 12
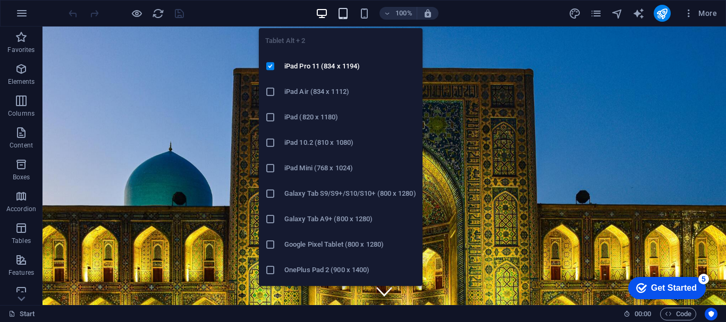
click at [347, 12] on icon "button" at bounding box center [343, 13] width 12 height 12
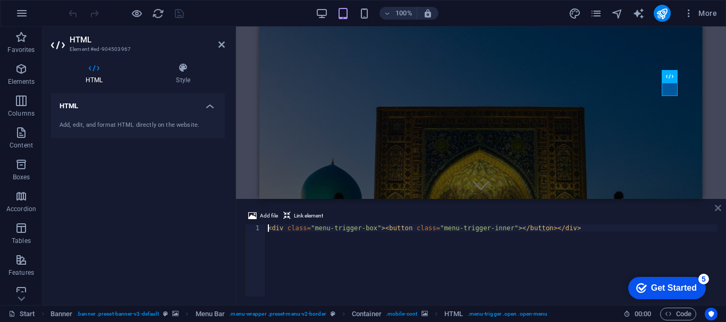
click at [717, 206] on icon at bounding box center [717, 208] width 6 height 8
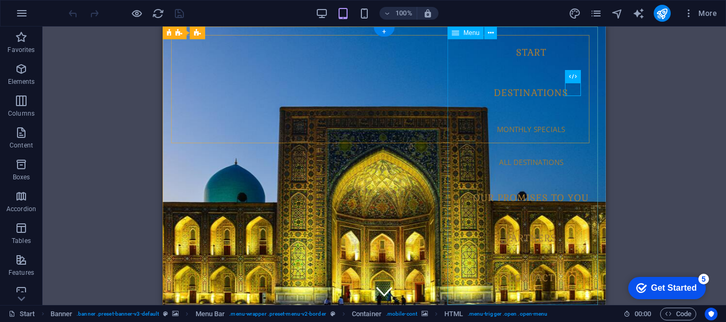
click at [513, 103] on nav "Start Destinations Monthly Specials All Destinations Our promises to you Partne…" at bounding box center [531, 166] width 150 height 279
select select "1"
select select
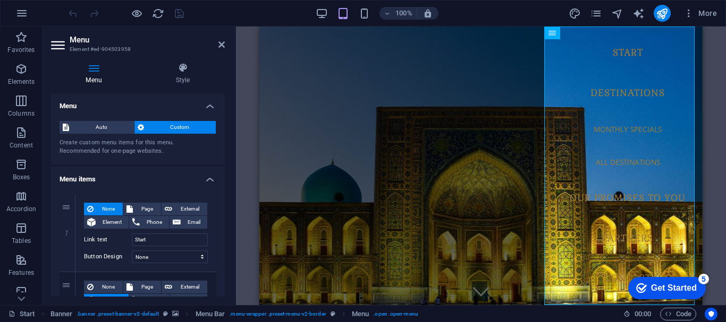
drag, startPoint x: 227, startPoint y: 123, endPoint x: 227, endPoint y: 137, distance: 13.8
click at [227, 137] on div "Menu Style Menu Auto Custom Create custom menu items for this menu. Recommended…" at bounding box center [137, 179] width 191 height 251
drag, startPoint x: 225, startPoint y: 103, endPoint x: 223, endPoint y: 116, distance: 13.4
click at [223, 116] on div "Menu Style Menu Auto Custom Create custom menu items for this menu. Recommended…" at bounding box center [137, 179] width 191 height 251
drag, startPoint x: 225, startPoint y: 120, endPoint x: 222, endPoint y: 133, distance: 13.5
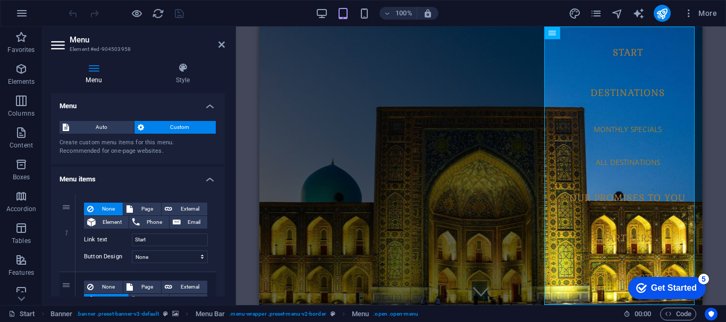
click at [222, 133] on div "Menu Style Menu Auto Custom Create custom menu items for this menu. Recommended…" at bounding box center [137, 179] width 191 height 251
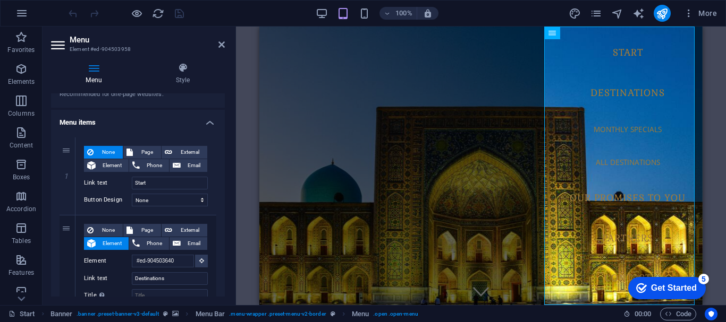
scroll to position [72, 0]
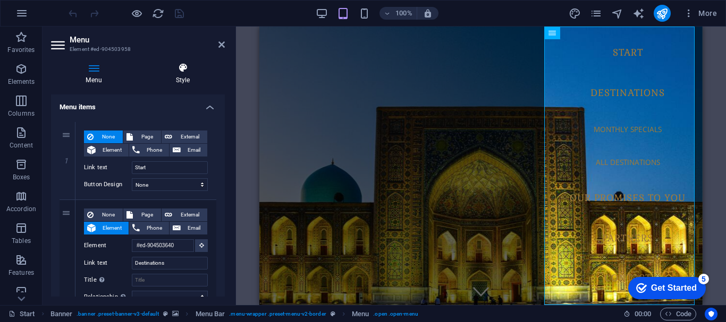
click at [180, 77] on h4 "Style" at bounding box center [183, 74] width 84 height 22
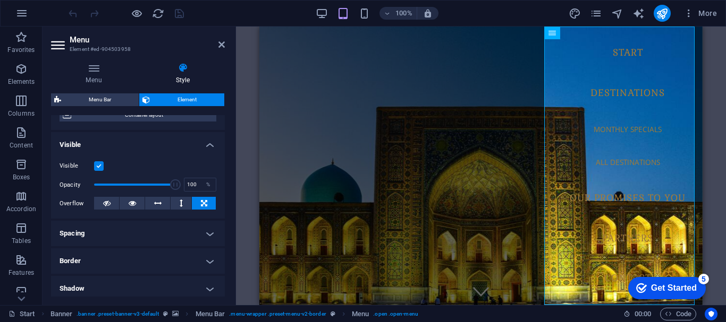
scroll to position [99, 0]
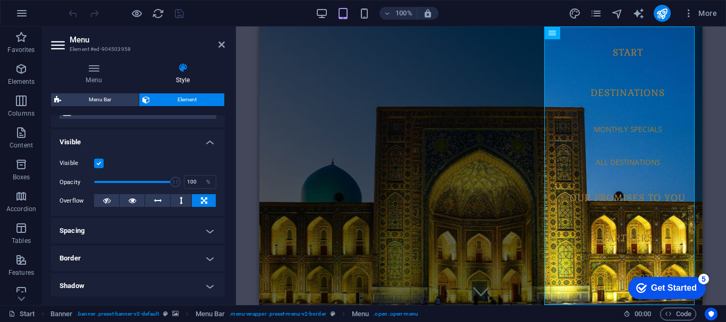
drag, startPoint x: 226, startPoint y: 193, endPoint x: 221, endPoint y: 225, distance: 31.7
click at [221, 225] on div "Menu Style Menu Auto Custom Create custom menu items for this menu. Recommended…" at bounding box center [137, 179] width 191 height 251
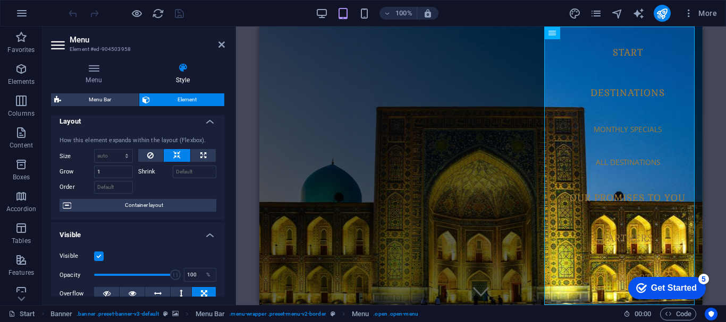
scroll to position [0, 0]
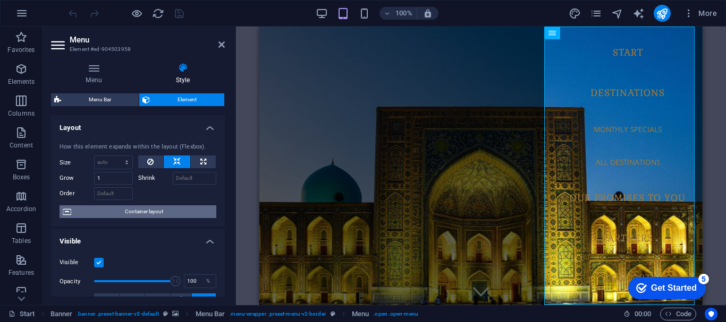
click at [125, 211] on span "Container layout" at bounding box center [143, 212] width 139 height 13
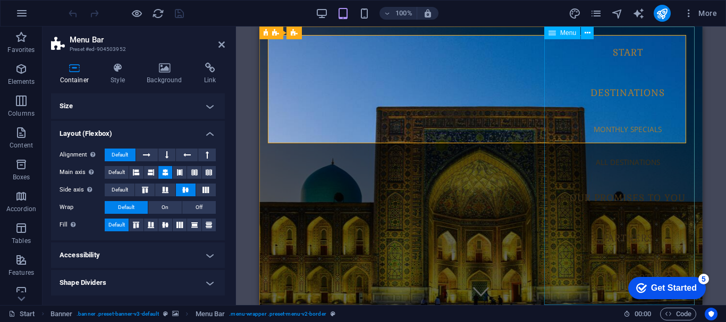
click at [629, 224] on nav "Start Destinations Monthly Specials All Destinations Our promises to you Partne…" at bounding box center [627, 166] width 150 height 279
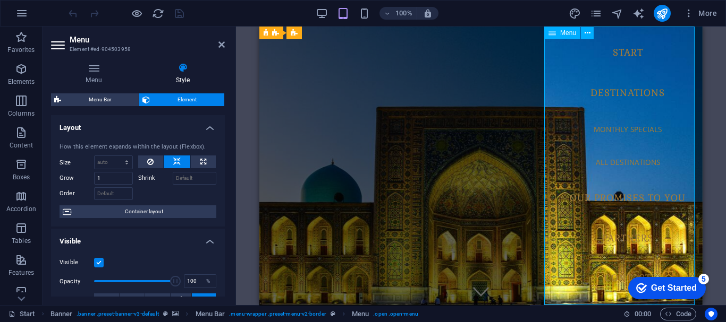
click at [613, 50] on nav "Start Destinations Monthly Specials All Destinations Our promises to you Partne…" at bounding box center [627, 166] width 150 height 279
drag, startPoint x: 222, startPoint y: 167, endPoint x: 220, endPoint y: 177, distance: 10.2
click at [220, 177] on div "How this element expands within the layout (Flexbox). Size Default auto px % 1/…" at bounding box center [138, 180] width 174 height 93
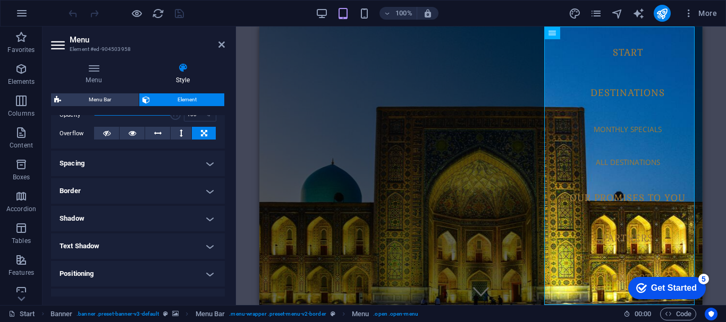
scroll to position [171, 0]
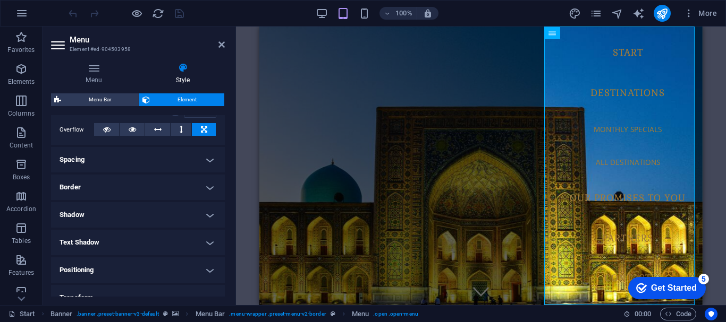
click at [213, 157] on h4 "Spacing" at bounding box center [138, 159] width 174 height 25
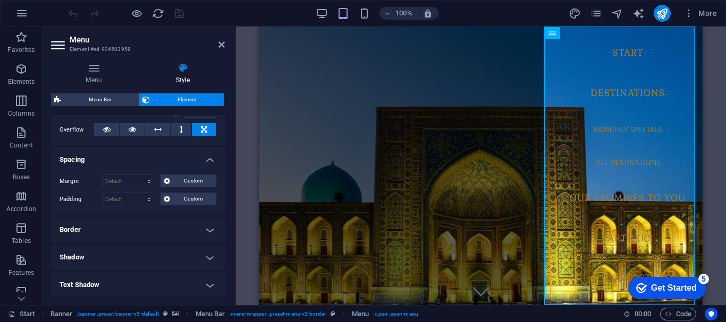
click at [213, 157] on h4 "Spacing" at bounding box center [138, 156] width 174 height 19
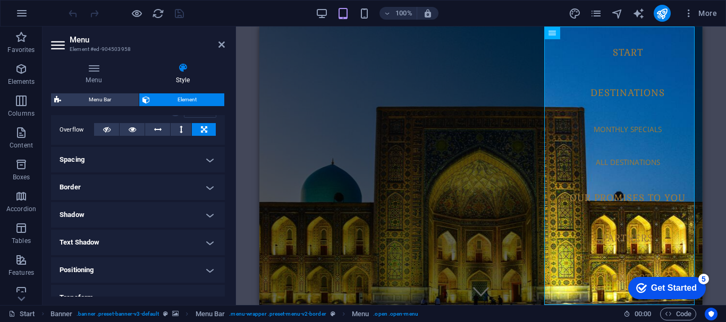
click at [213, 157] on h4 "Spacing" at bounding box center [138, 159] width 174 height 25
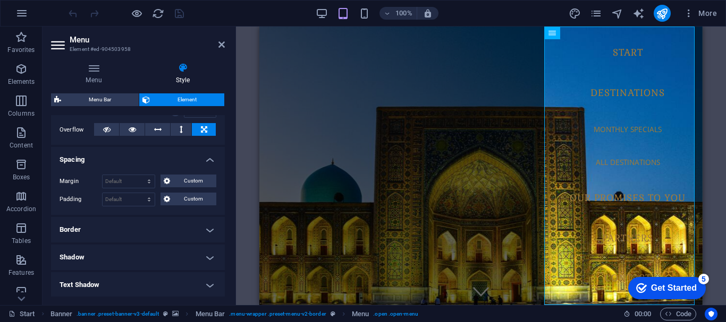
drag, startPoint x: 225, startPoint y: 212, endPoint x: 218, endPoint y: 263, distance: 51.5
click at [218, 263] on div "Menu Style Menu Auto Custom Create custom menu items for this menu. Recommended…" at bounding box center [137, 179] width 191 height 251
drag, startPoint x: 225, startPoint y: 229, endPoint x: 222, endPoint y: 257, distance: 27.7
click at [222, 257] on div "Menu Style Menu Auto Custom Create custom menu items for this menu. Recommended…" at bounding box center [137, 179] width 191 height 251
click at [208, 260] on h4 "Shadow" at bounding box center [138, 257] width 174 height 25
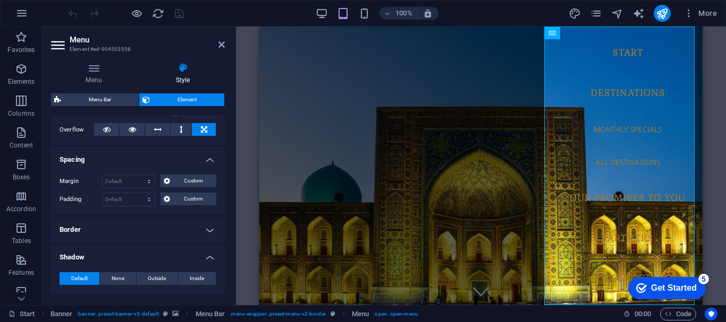
drag, startPoint x: 221, startPoint y: 208, endPoint x: 218, endPoint y: 242, distance: 34.2
click at [218, 242] on ul "Layout How this element expands within the layout (Flexbox). Size Default auto …" at bounding box center [138, 203] width 174 height 516
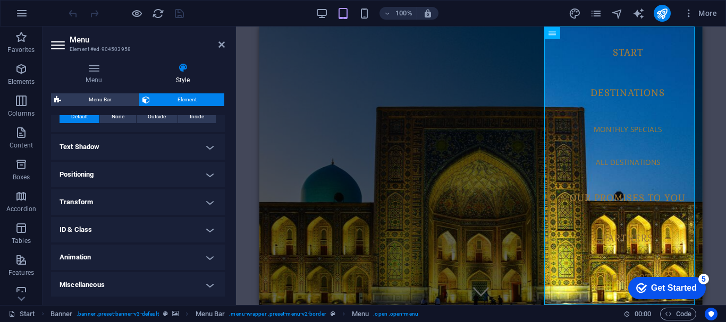
scroll to position [334, 0]
click at [205, 252] on h4 "Animation" at bounding box center [138, 256] width 174 height 25
drag, startPoint x: 221, startPoint y: 228, endPoint x: 221, endPoint y: 270, distance: 42.0
click at [221, 270] on ul "Layout How this element expands within the layout (Flexbox). Size Default auto …" at bounding box center [138, 57] width 174 height 550
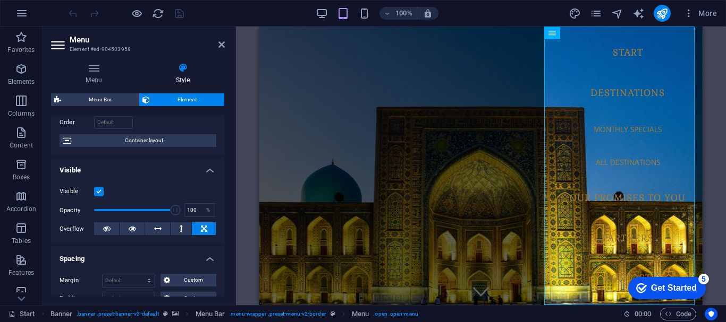
scroll to position [0, 0]
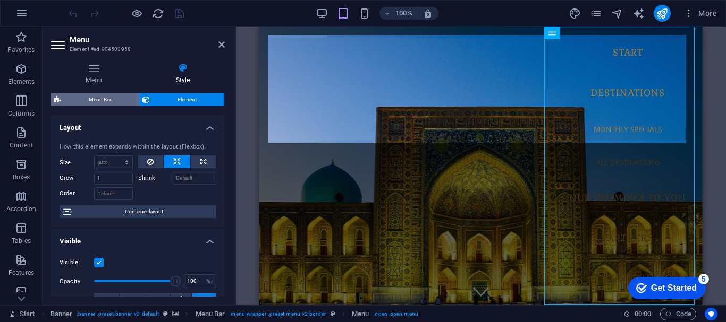
click at [95, 100] on span "Menu Bar" at bounding box center [99, 99] width 71 height 13
select select "rem"
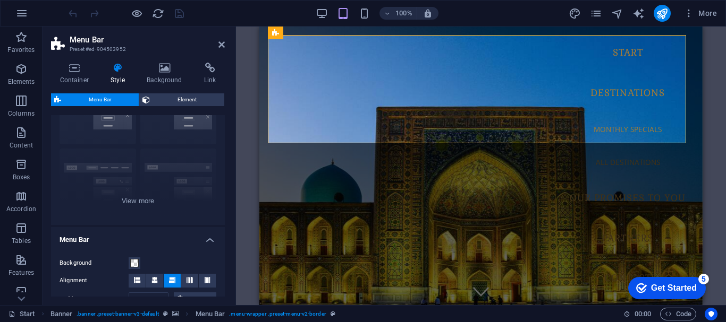
scroll to position [77, 0]
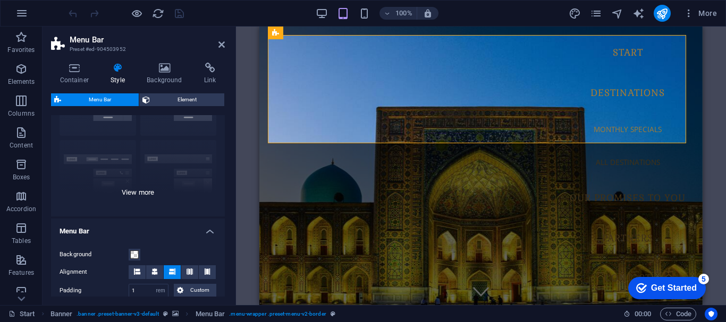
click at [138, 189] on div "Border Centered Default Fixed Loki Trigger Wide XXL" at bounding box center [138, 136] width 174 height 159
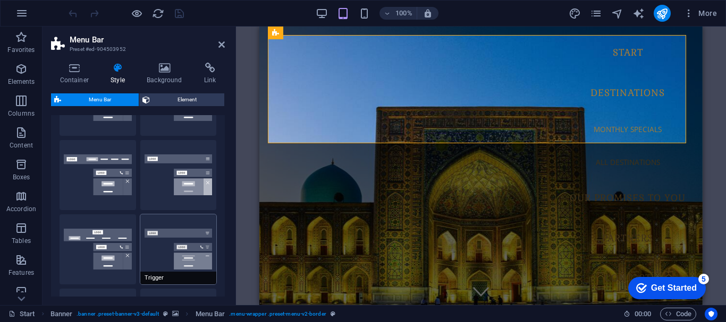
click at [172, 249] on button "Trigger" at bounding box center [178, 250] width 76 height 70
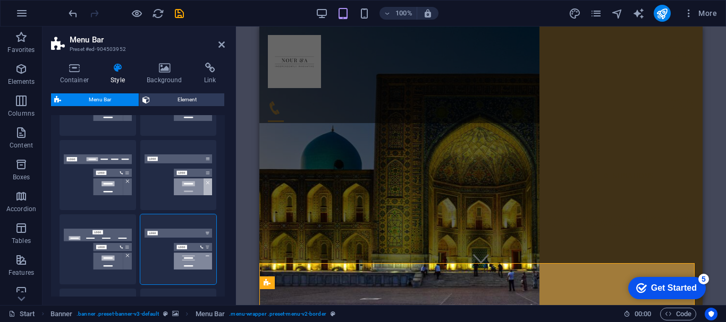
scroll to position [0, 0]
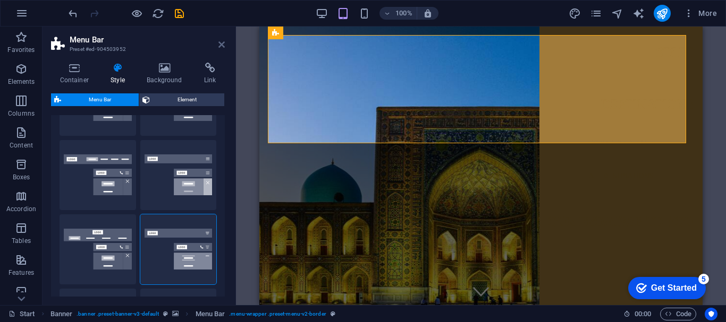
click at [224, 44] on icon at bounding box center [221, 44] width 6 height 8
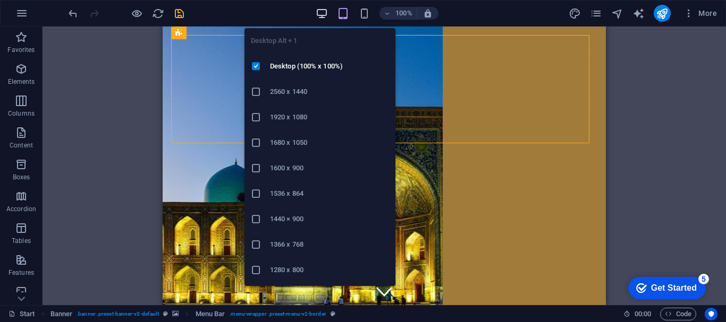
click at [319, 11] on icon "button" at bounding box center [322, 13] width 12 height 12
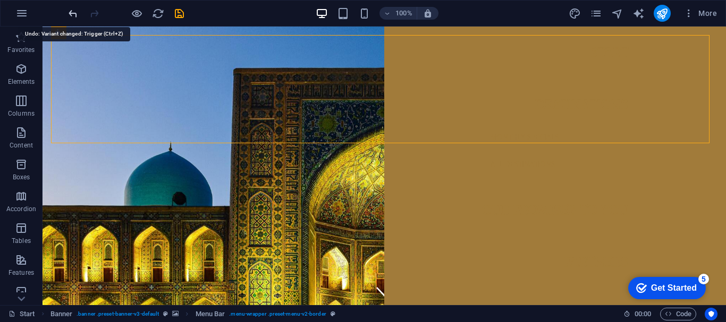
click at [73, 13] on icon "undo" at bounding box center [73, 13] width 12 height 12
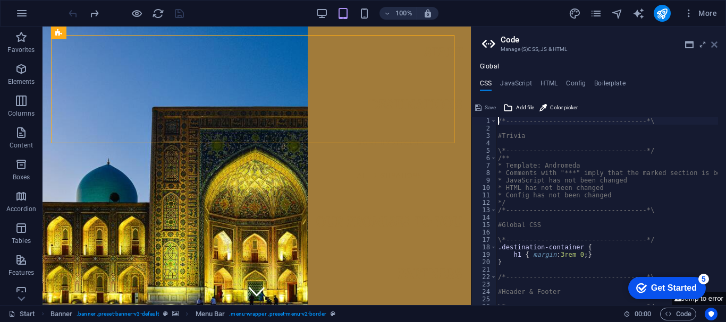
click at [713, 48] on icon at bounding box center [714, 44] width 6 height 8
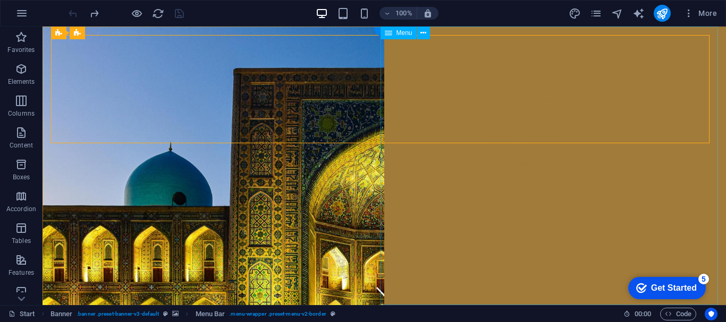
click at [407, 48] on nav "Start Destinations Monthly Specials All Destinations Our promises to you Partne…" at bounding box center [555, 166] width 342 height 279
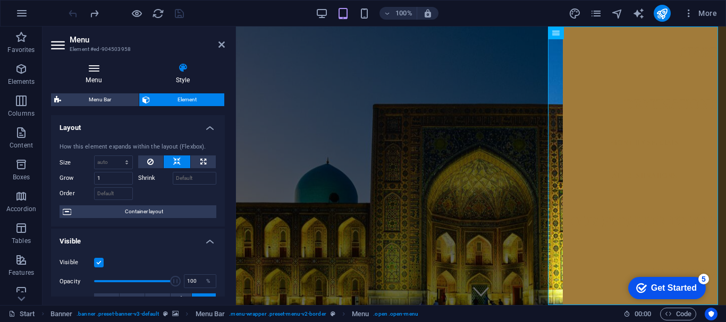
click at [94, 72] on icon at bounding box center [94, 68] width 86 height 11
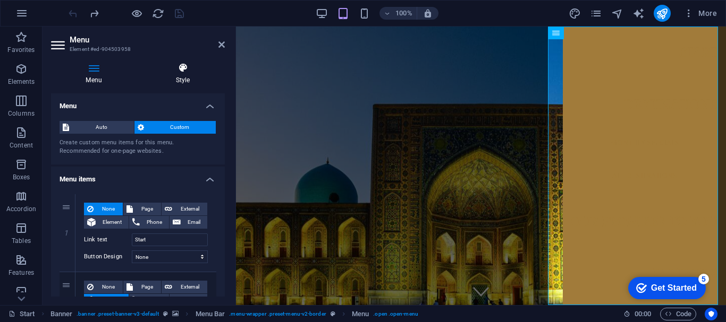
click at [179, 76] on h4 "Style" at bounding box center [183, 74] width 84 height 22
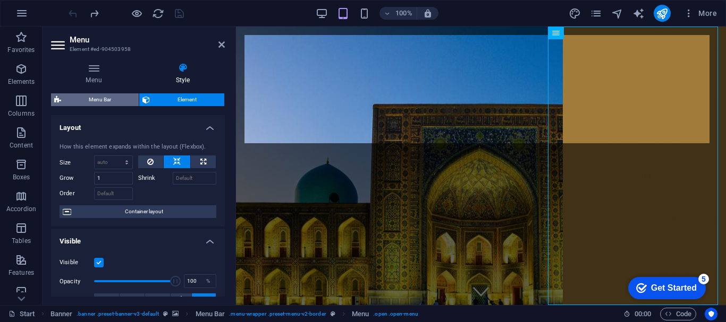
click at [108, 100] on span "Menu Bar" at bounding box center [99, 99] width 71 height 13
select select "rem"
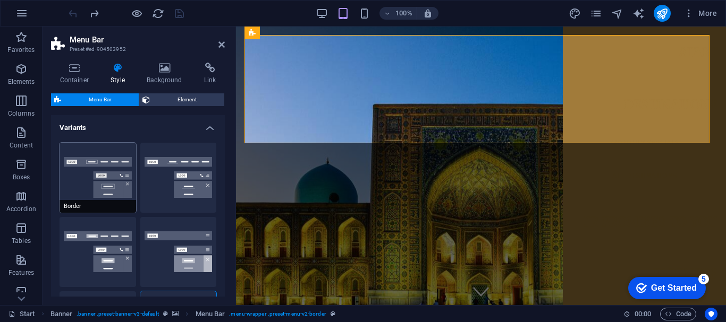
click at [91, 182] on button "Border" at bounding box center [97, 178] width 76 height 70
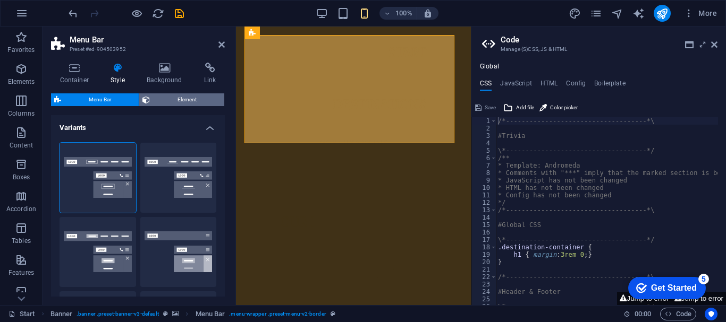
click at [167, 99] on span "Element" at bounding box center [187, 99] width 68 height 13
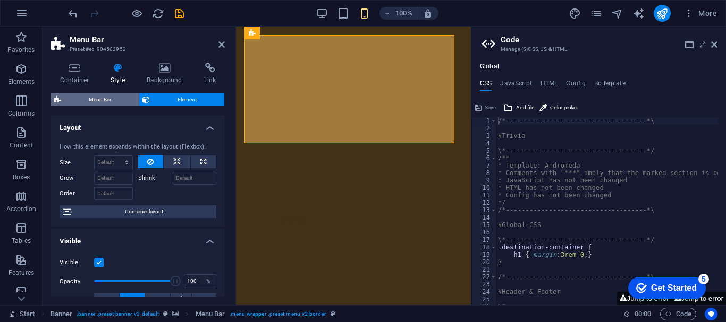
click at [109, 99] on span "Menu Bar" at bounding box center [99, 99] width 71 height 13
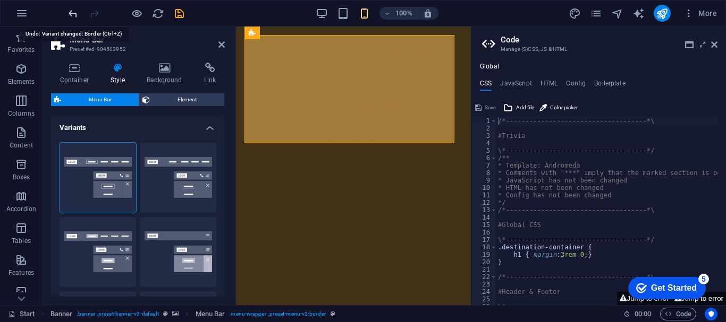
click at [68, 15] on icon "undo" at bounding box center [73, 13] width 12 height 12
click at [717, 42] on icon at bounding box center [714, 44] width 6 height 8
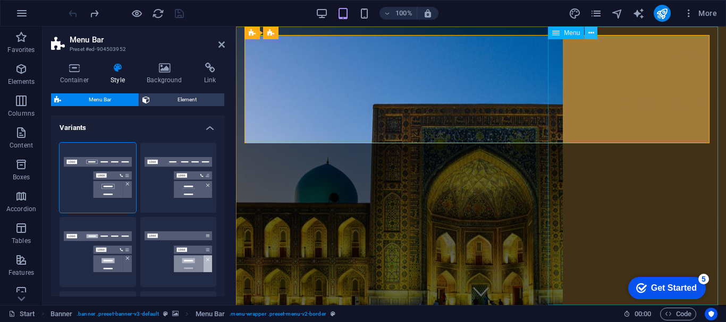
click at [592, 31] on icon at bounding box center [591, 33] width 6 height 11
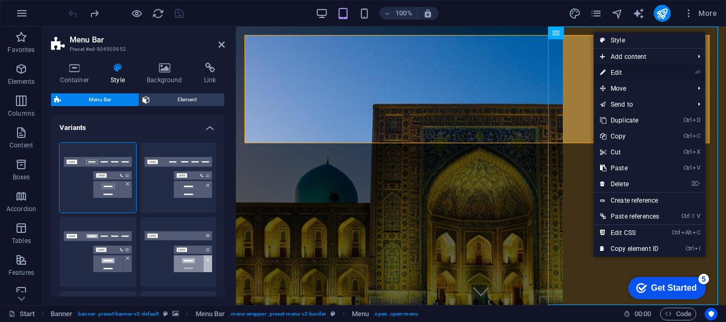
click at [612, 70] on link "⏎ Edit" at bounding box center [629, 73] width 72 height 16
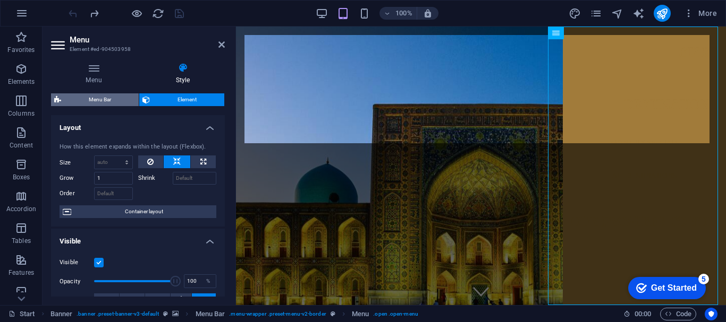
click at [107, 98] on span "Menu Bar" at bounding box center [99, 99] width 71 height 13
select select "rem"
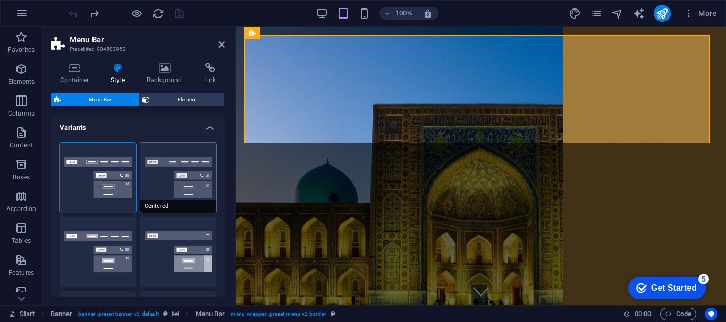
click at [167, 180] on button "Centered" at bounding box center [178, 178] width 76 height 70
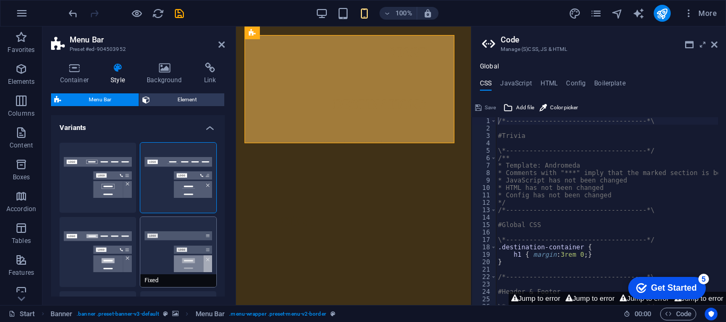
click at [176, 265] on button "Fixed" at bounding box center [178, 252] width 76 height 70
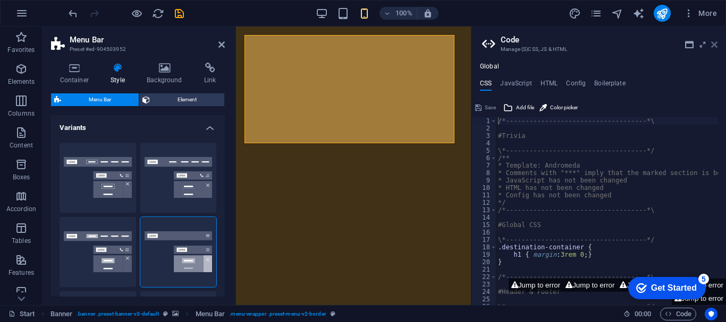
click at [715, 44] on icon at bounding box center [714, 44] width 6 height 8
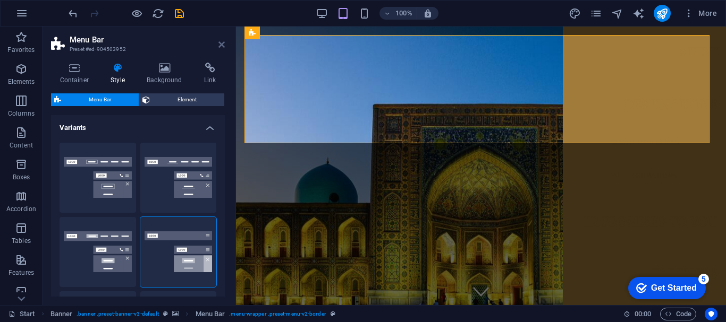
click at [221, 45] on icon at bounding box center [221, 44] width 6 height 8
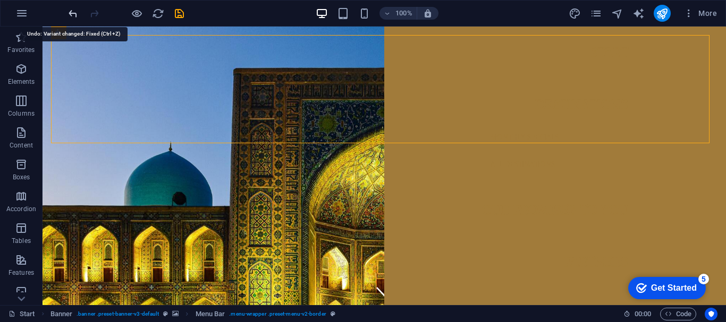
click at [76, 17] on icon "undo" at bounding box center [73, 13] width 12 height 12
click at [76, 17] on div at bounding box center [125, 13] width 119 height 17
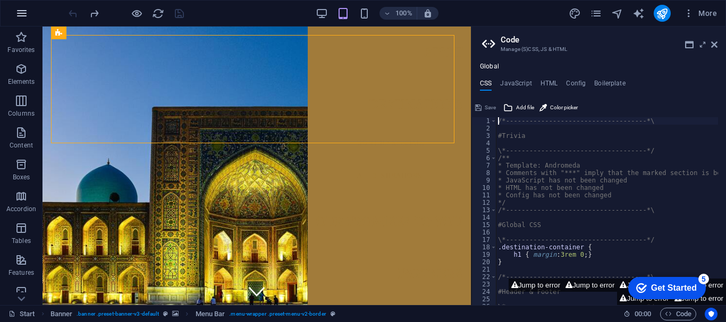
click at [24, 10] on icon "button" at bounding box center [21, 13] width 13 height 13
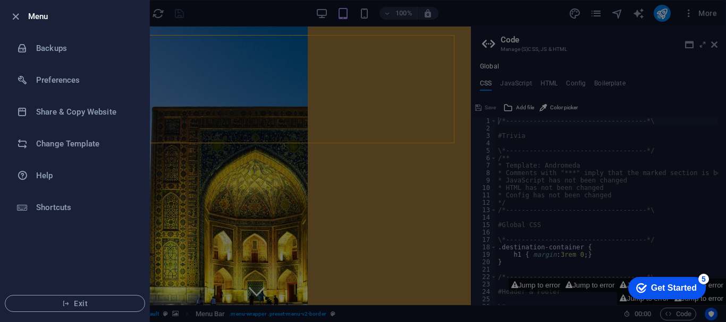
click at [714, 43] on div at bounding box center [363, 161] width 726 height 322
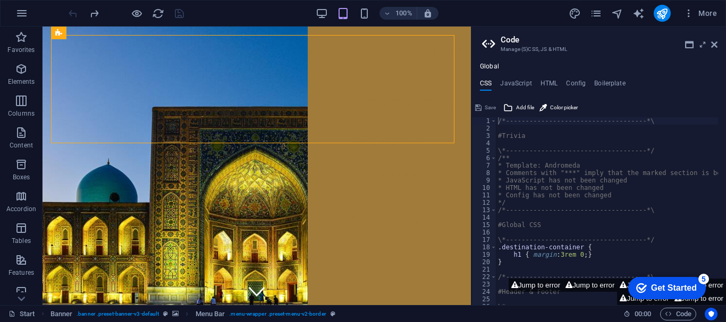
click at [714, 43] on icon at bounding box center [714, 44] width 6 height 8
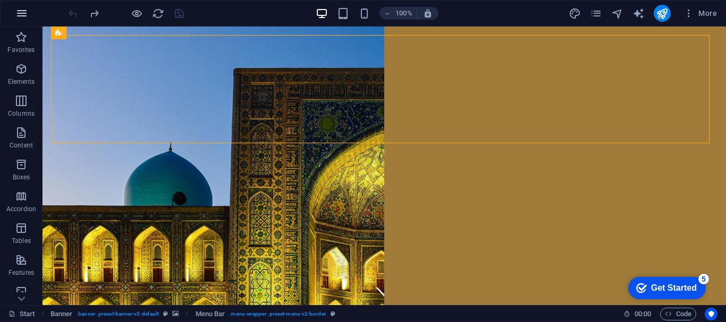
click at [23, 12] on icon "button" at bounding box center [21, 13] width 13 height 13
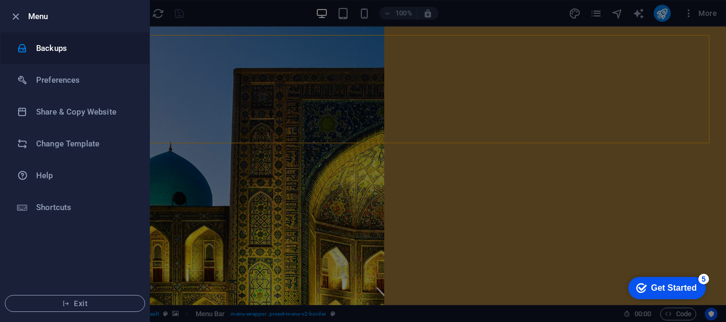
click at [41, 46] on h6 "Backups" at bounding box center [85, 48] width 98 height 13
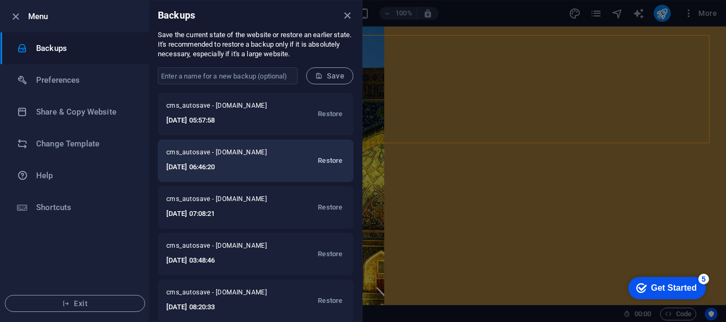
click at [330, 167] on span "Restore" at bounding box center [330, 161] width 24 height 13
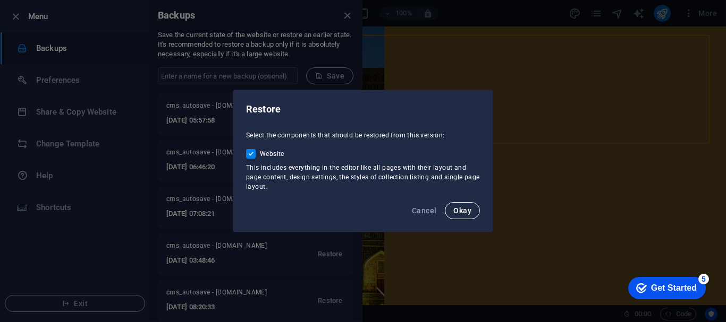
click at [472, 211] on button "Okay" at bounding box center [462, 210] width 35 height 17
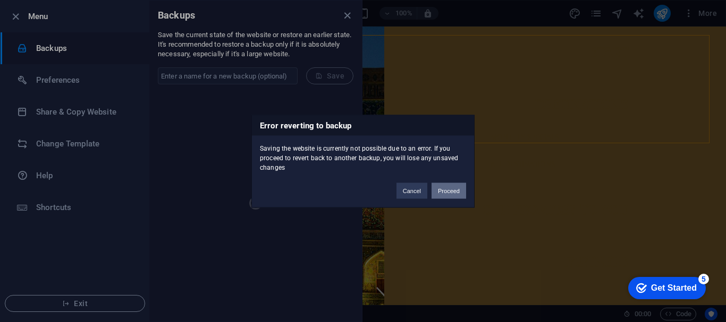
click at [441, 192] on button "Proceed" at bounding box center [448, 191] width 35 height 16
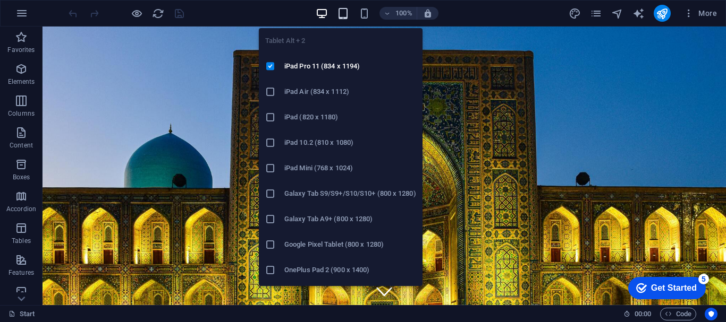
click at [341, 15] on icon "button" at bounding box center [343, 13] width 12 height 12
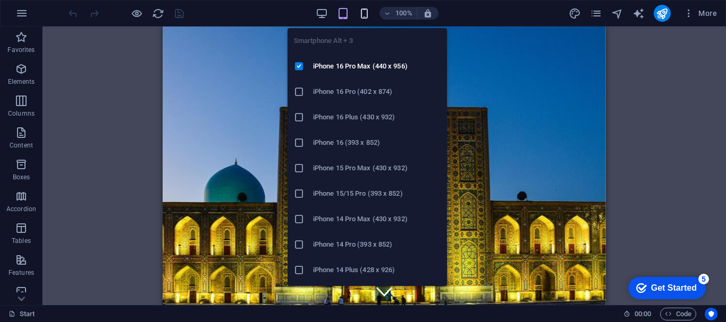
click at [362, 13] on icon "button" at bounding box center [364, 13] width 12 height 12
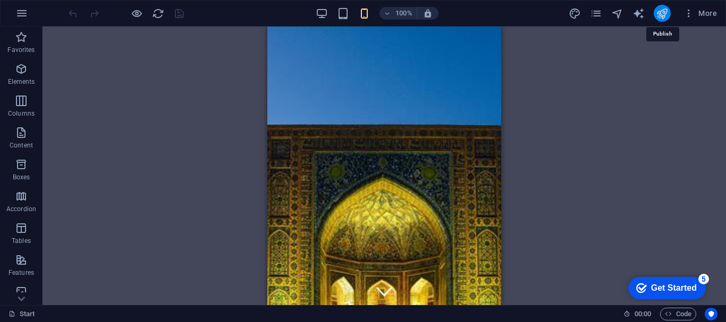
click at [657, 13] on icon "publish" at bounding box center [661, 13] width 12 height 12
